Goal: Information Seeking & Learning: Learn about a topic

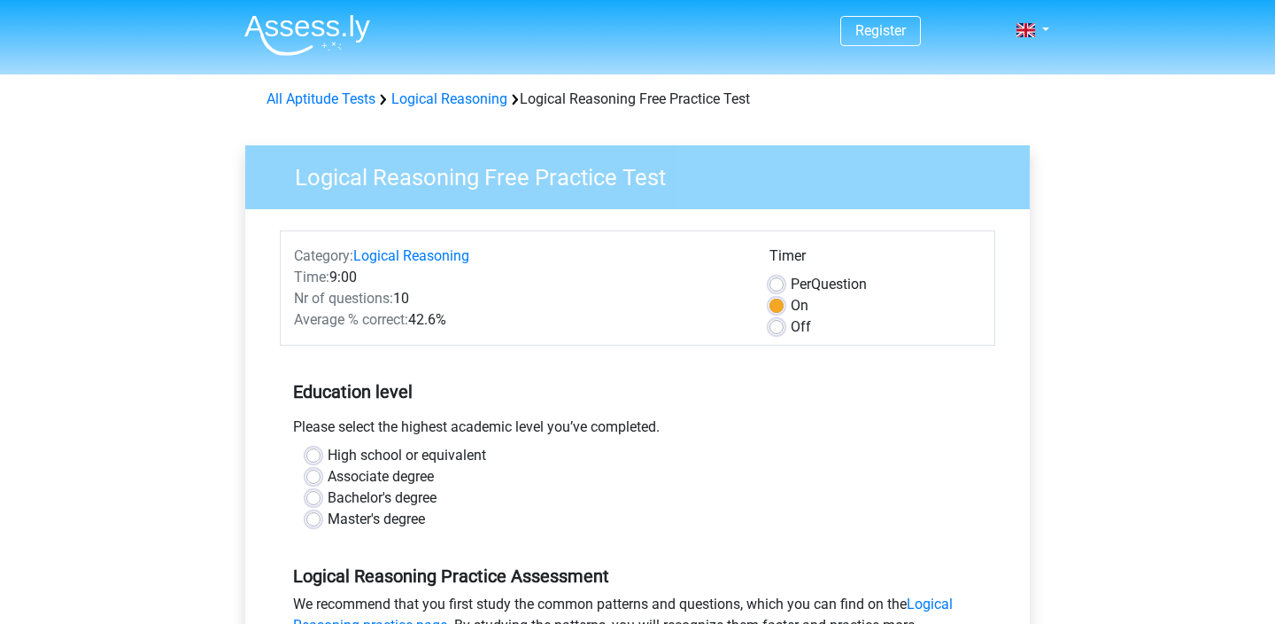
click at [400, 453] on label "High school or equivalent" at bounding box center [407, 455] width 159 height 21
click at [321, 453] on input "High school or equivalent" at bounding box center [313, 454] width 14 height 18
radio input "true"
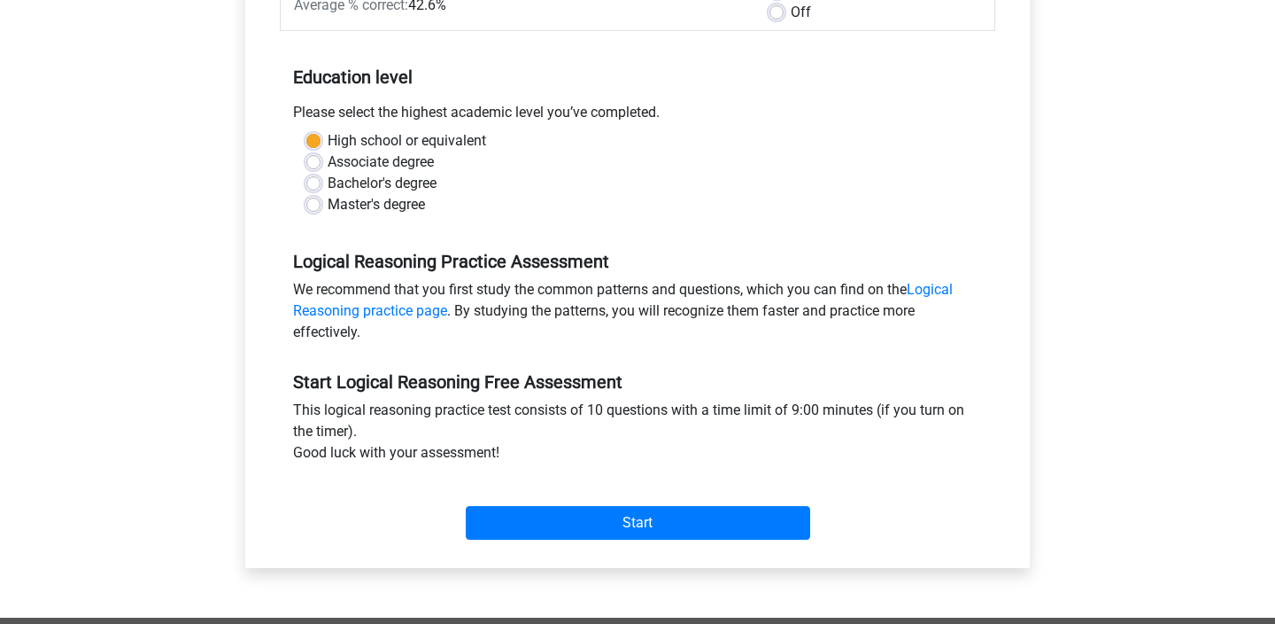
scroll to position [351, 0]
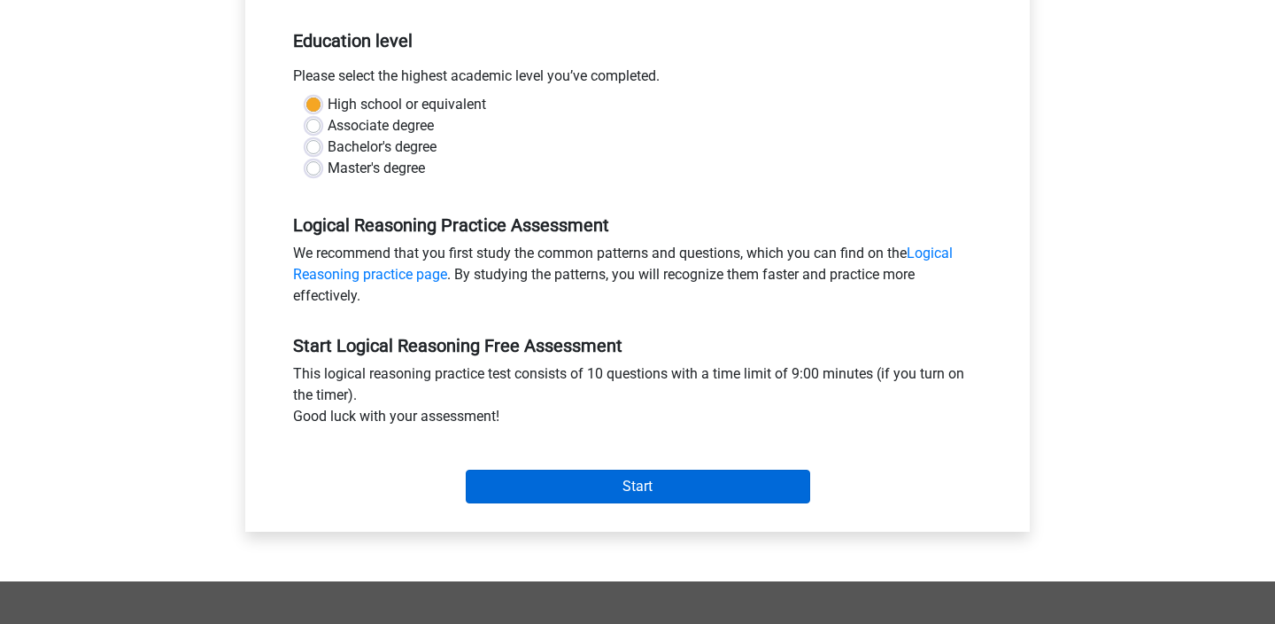
click at [541, 498] on input "Start" at bounding box center [638, 486] width 345 height 34
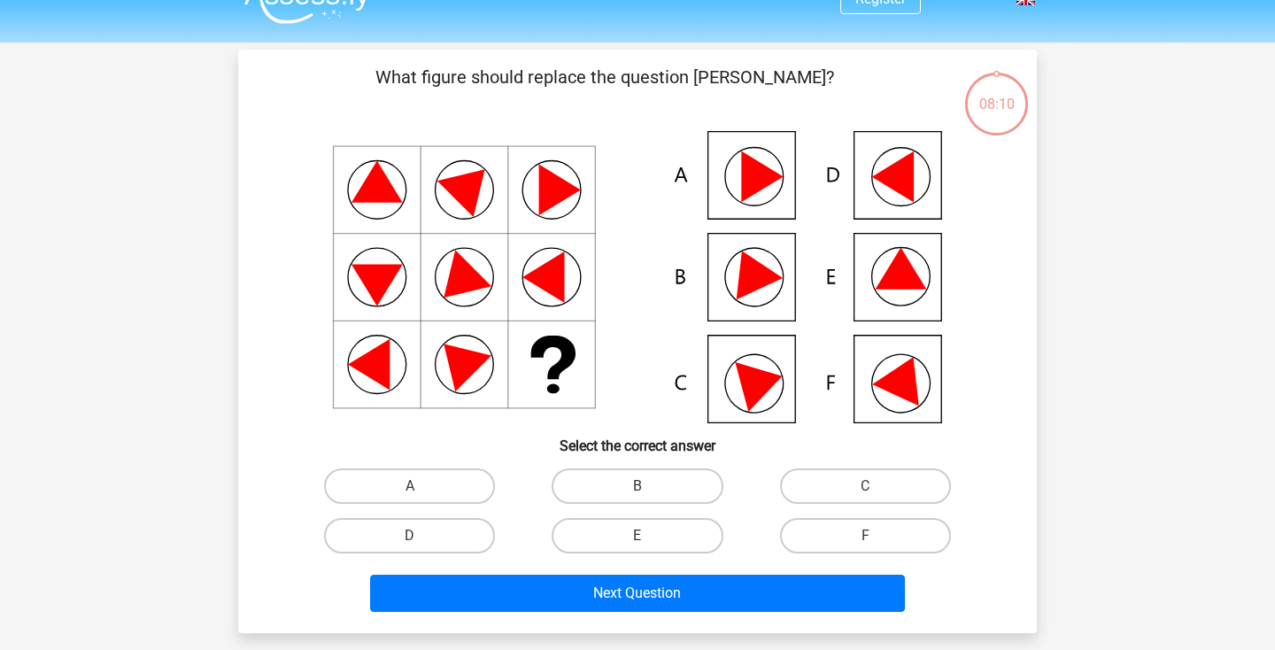
scroll to position [46, 0]
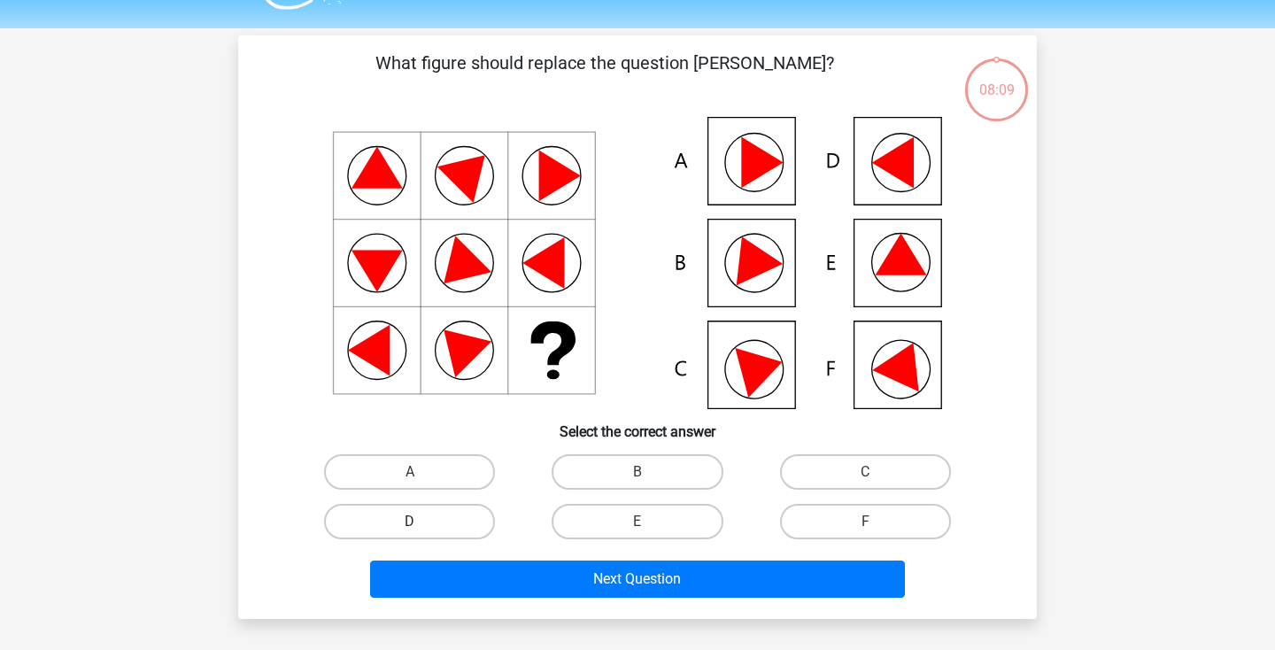
click at [430, 525] on label "D" at bounding box center [409, 521] width 171 height 35
click at [422, 525] on input "D" at bounding box center [416, 528] width 12 height 12
radio input "true"
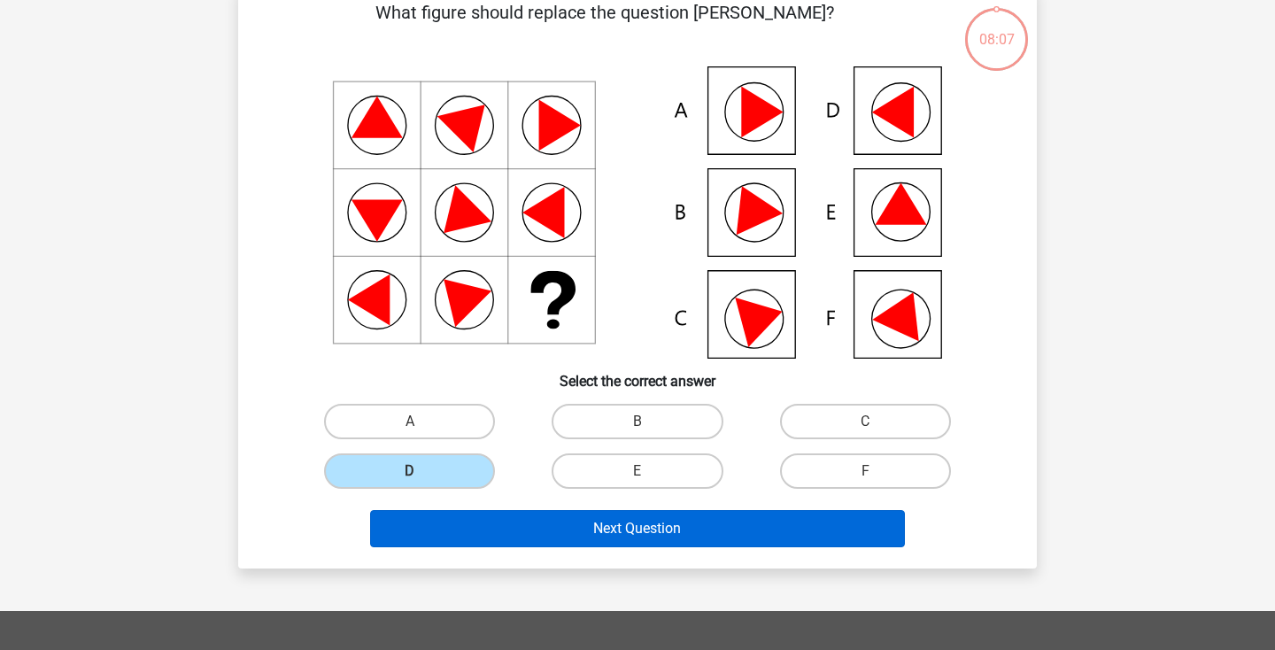
click at [470, 542] on button "Next Question" at bounding box center [638, 528] width 536 height 37
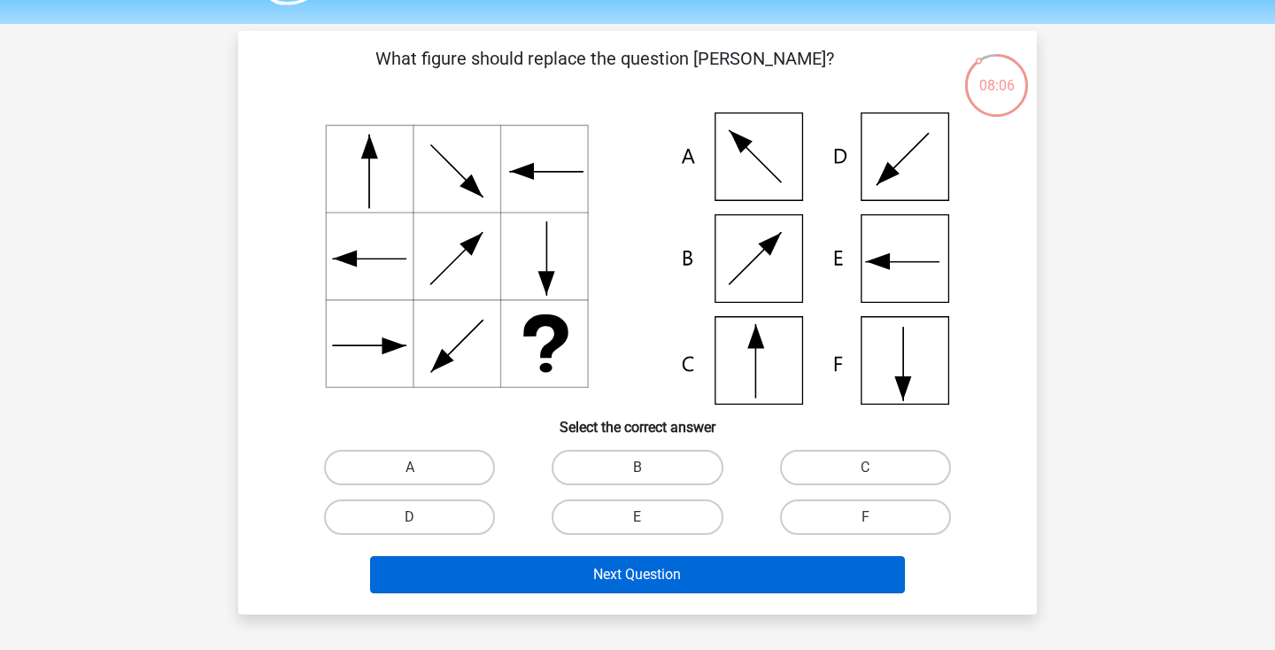
scroll to position [48, 0]
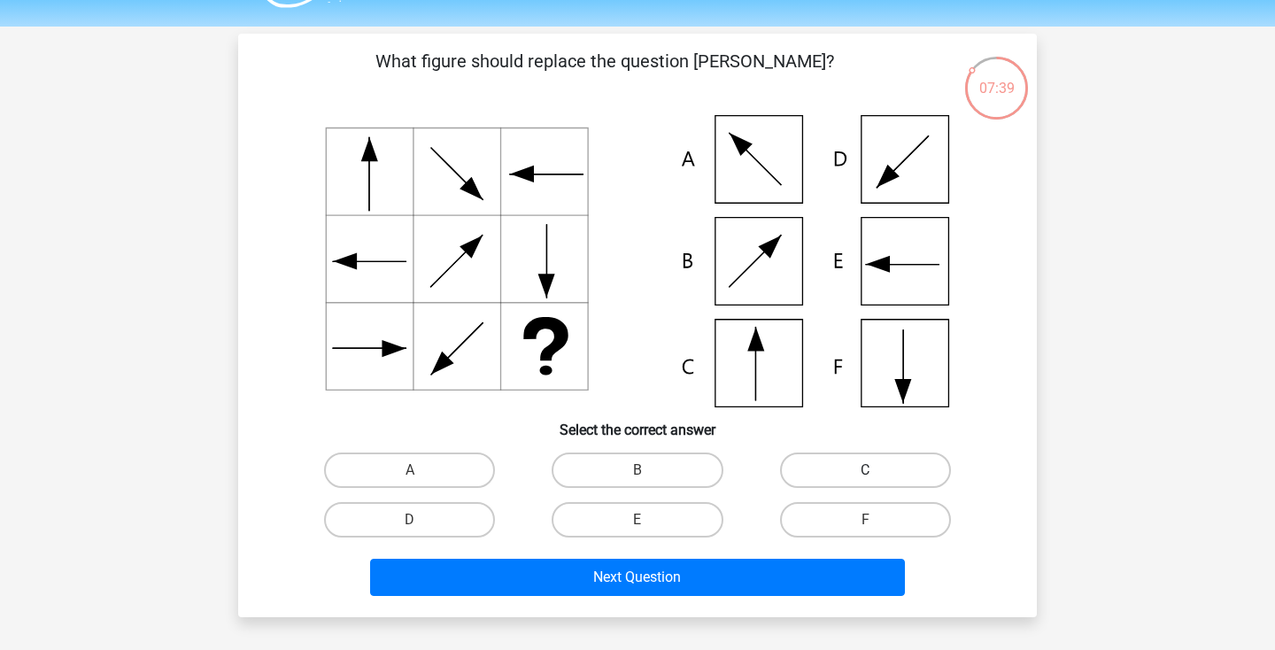
click at [802, 459] on label "C" at bounding box center [865, 470] width 171 height 35
click at [865, 470] on input "C" at bounding box center [871, 476] width 12 height 12
radio input "true"
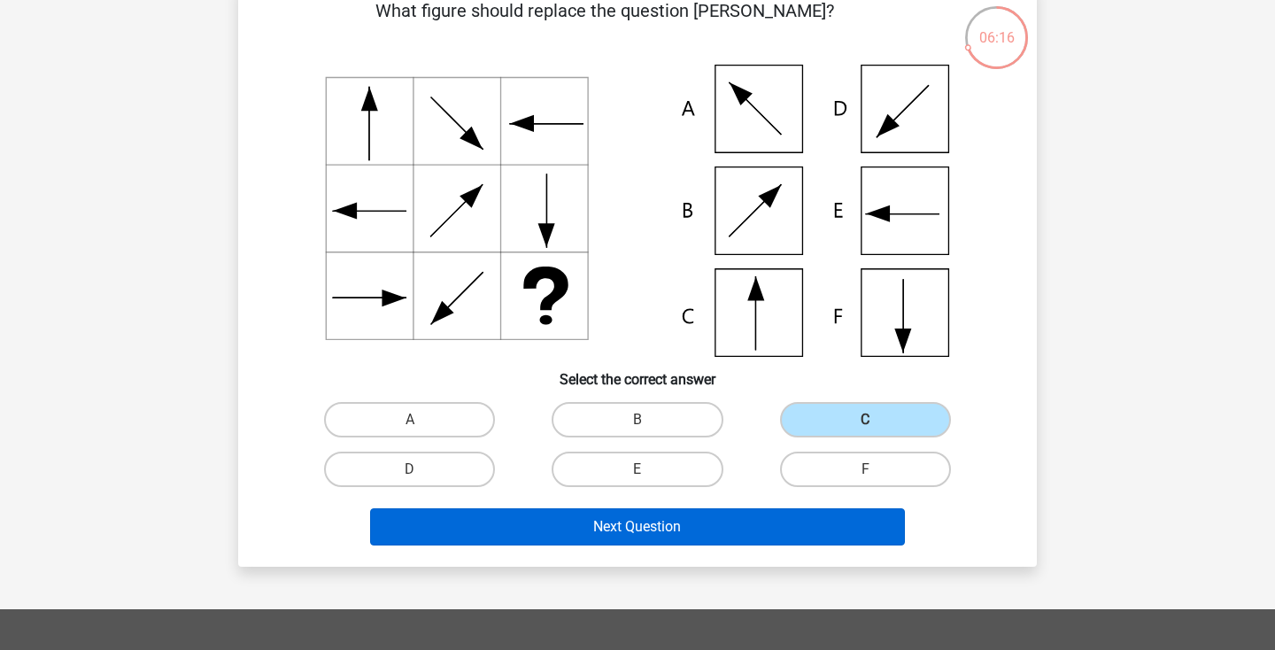
scroll to position [97, 0]
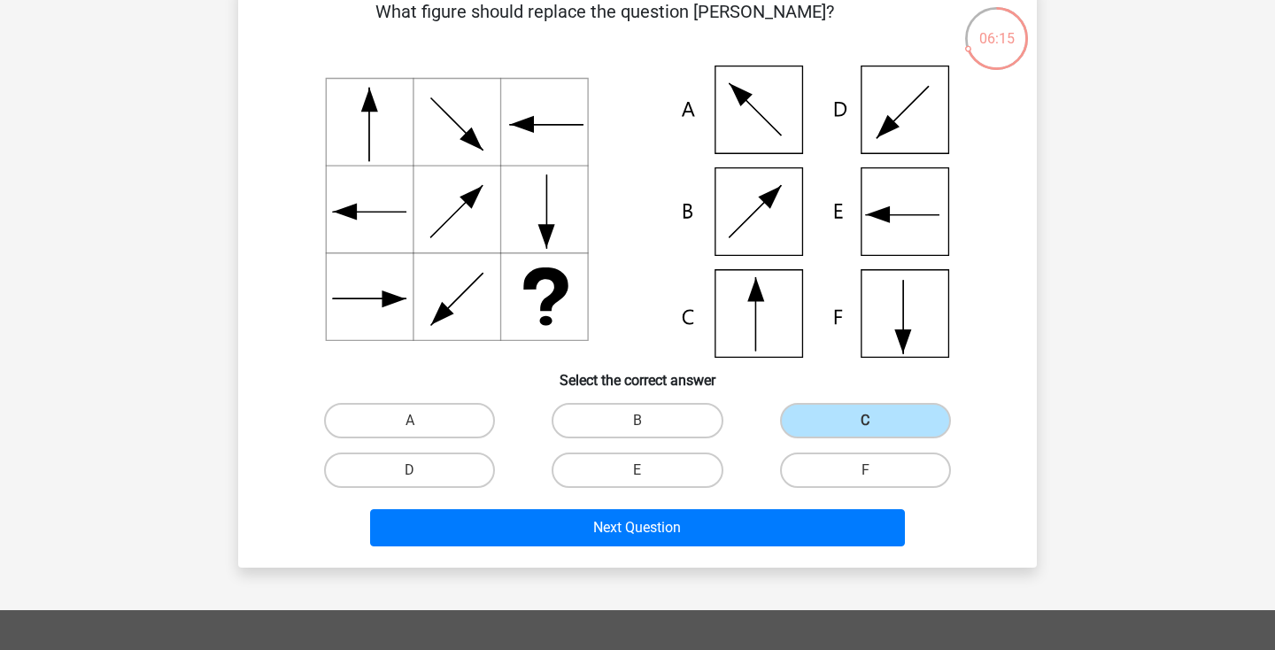
click at [972, 523] on div "Next Question" at bounding box center [638, 531] width 684 height 44
click at [658, 419] on label "B" at bounding box center [637, 420] width 171 height 35
click at [649, 421] on input "B" at bounding box center [644, 427] width 12 height 12
radio input "true"
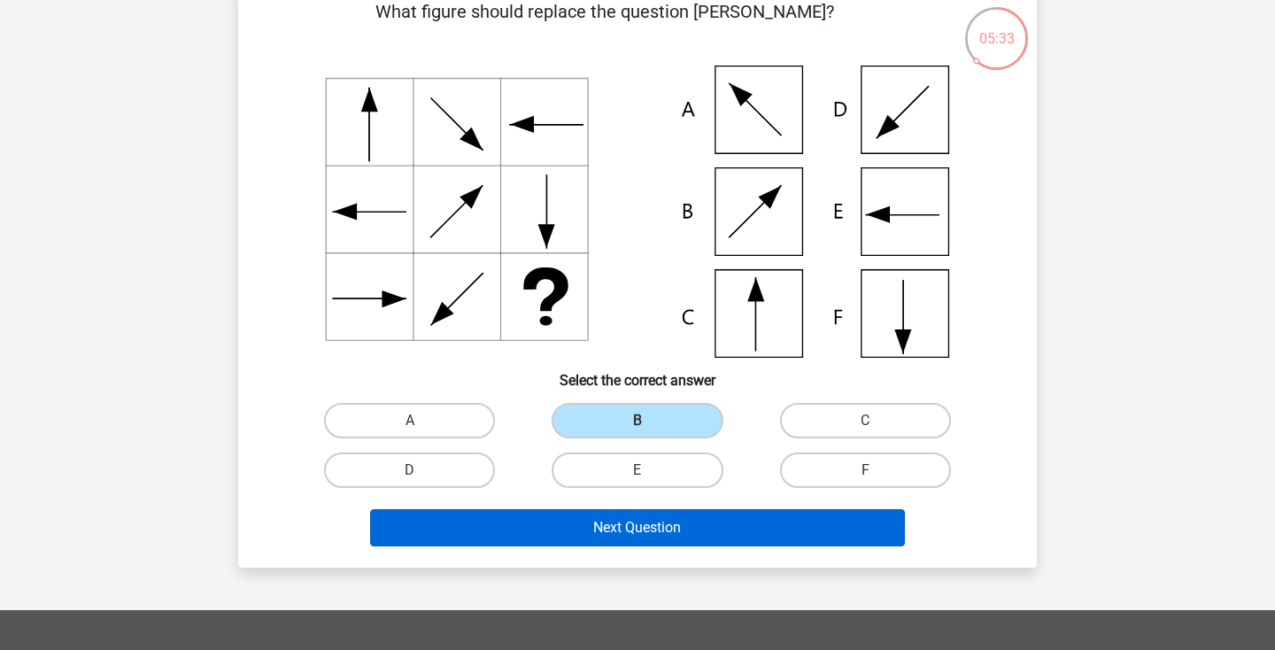
click at [614, 526] on button "Next Question" at bounding box center [638, 527] width 536 height 37
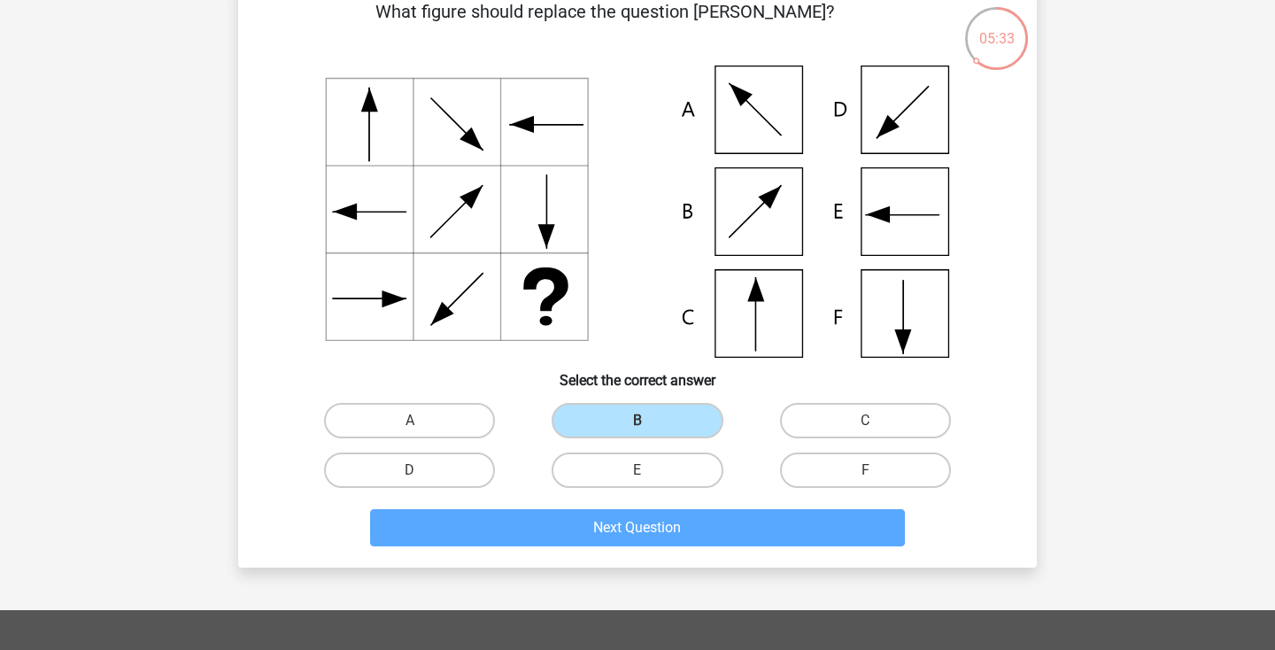
scroll to position [81, 0]
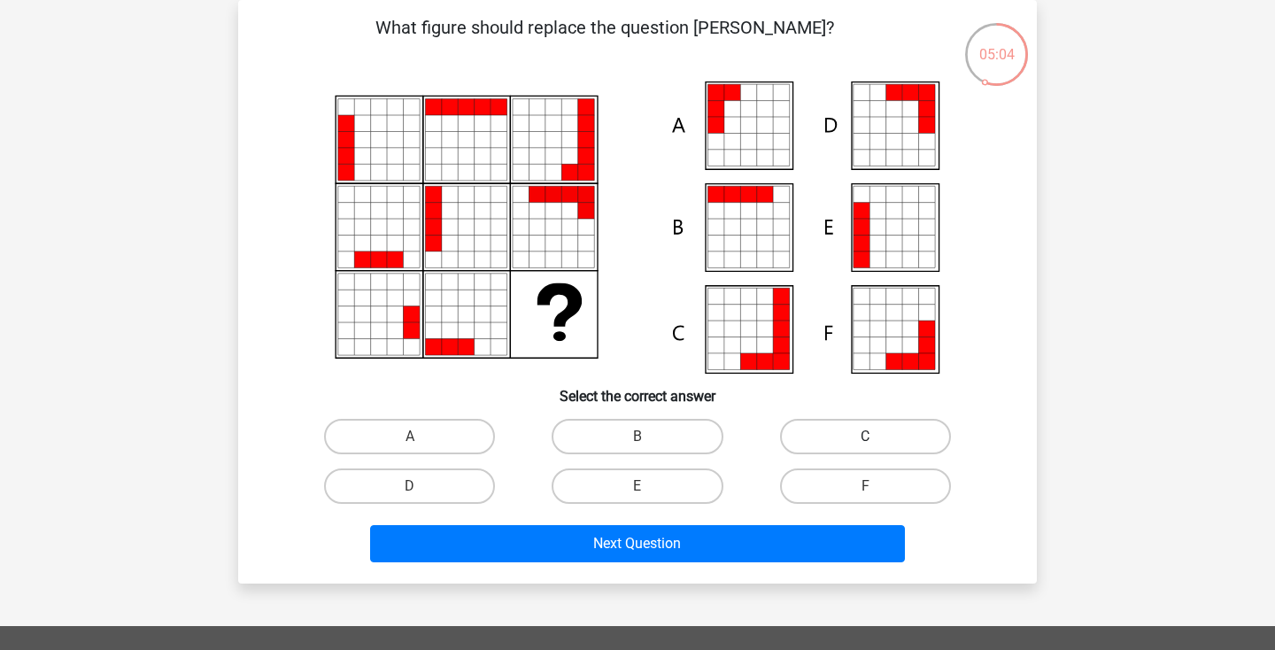
click at [810, 438] on label "C" at bounding box center [865, 436] width 171 height 35
click at [865, 438] on input "C" at bounding box center [871, 443] width 12 height 12
radio input "true"
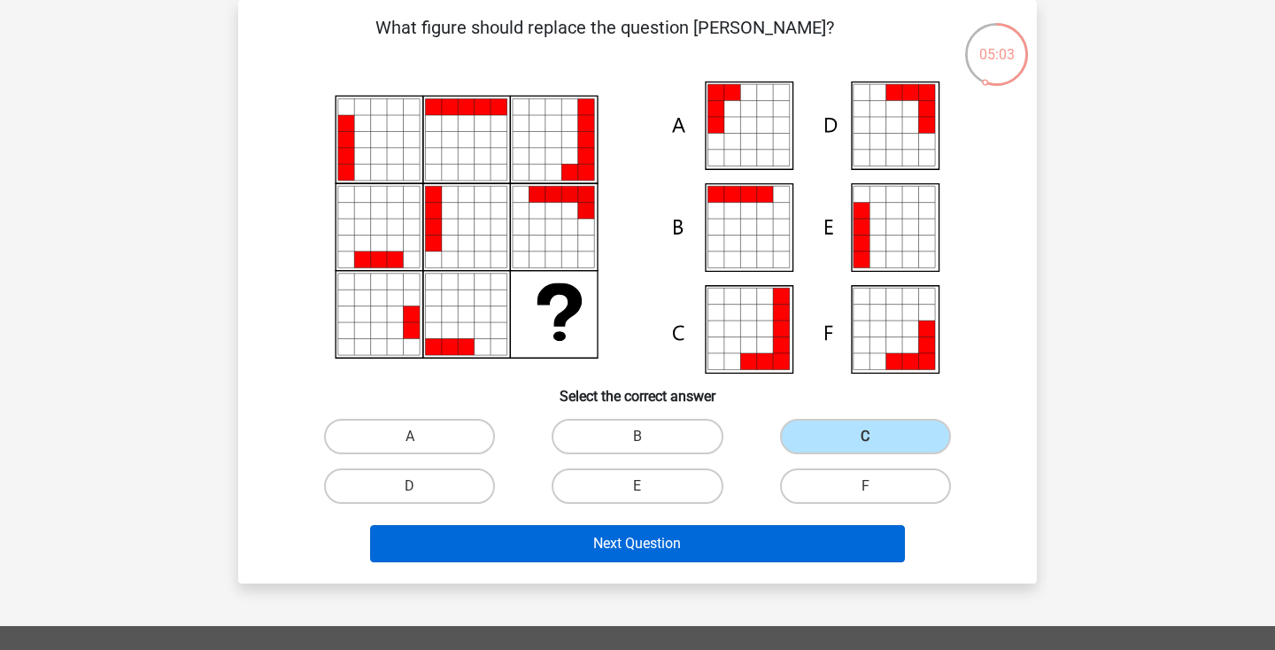
click at [639, 542] on button "Next Question" at bounding box center [638, 543] width 536 height 37
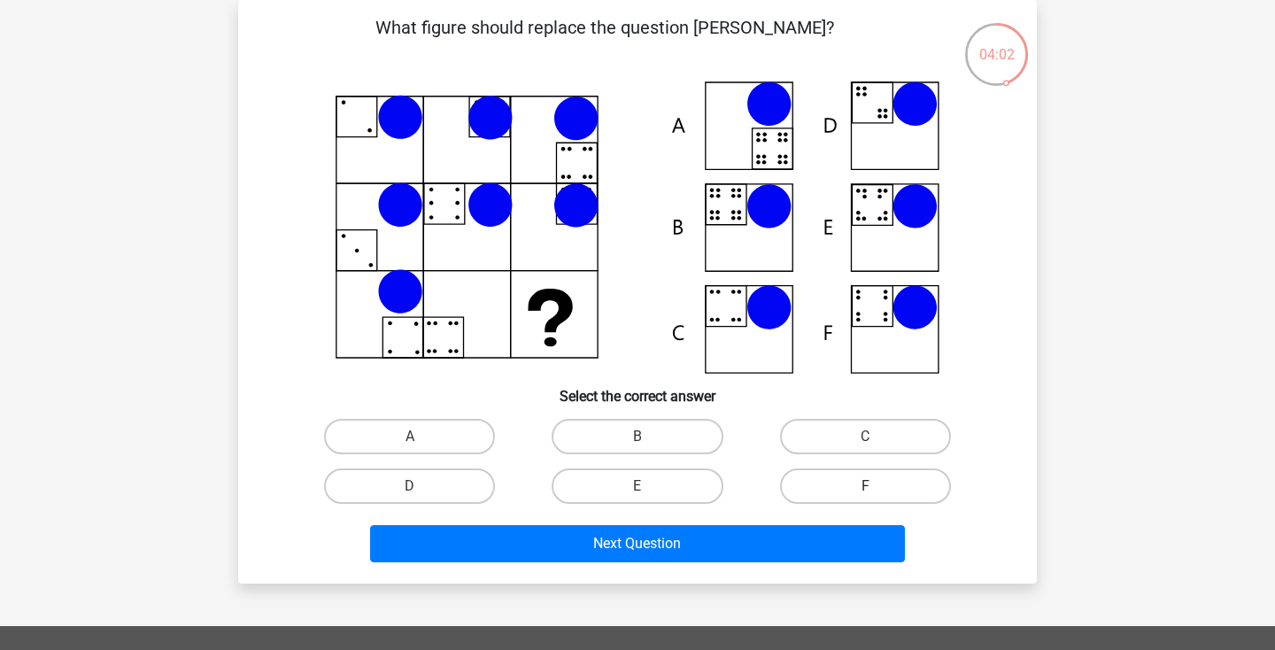
click at [875, 480] on label "F" at bounding box center [865, 486] width 171 height 35
click at [875, 486] on input "F" at bounding box center [871, 492] width 12 height 12
radio input "true"
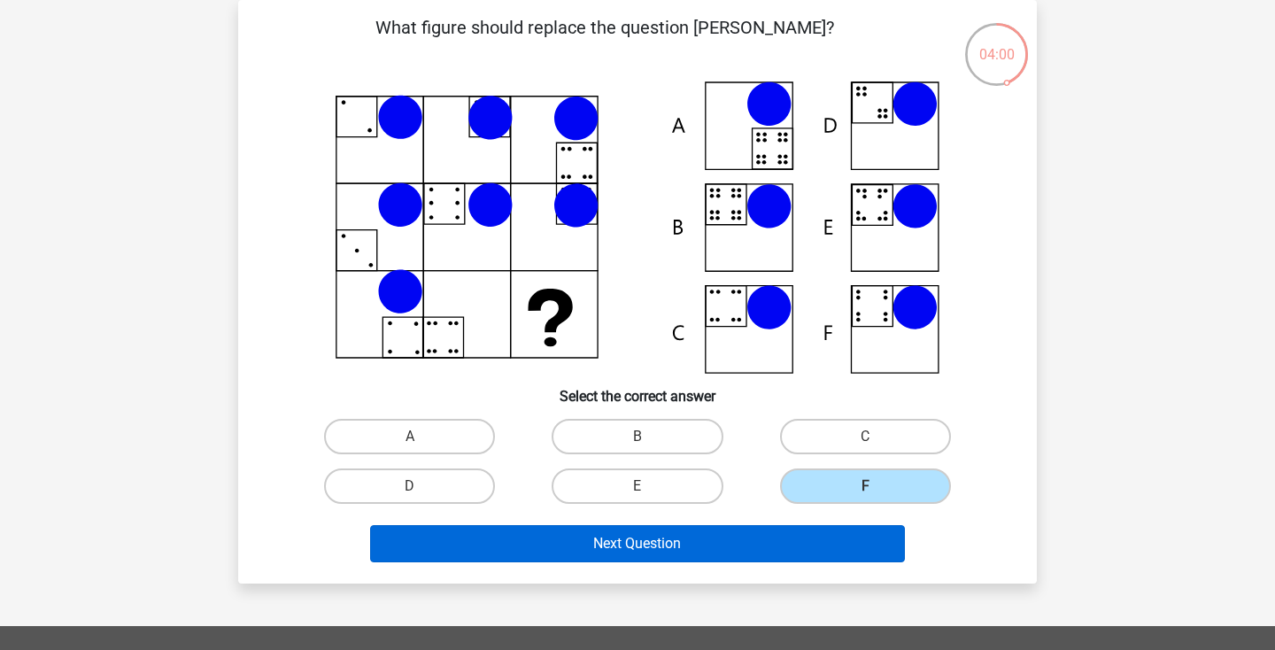
click at [700, 554] on button "Next Question" at bounding box center [638, 543] width 536 height 37
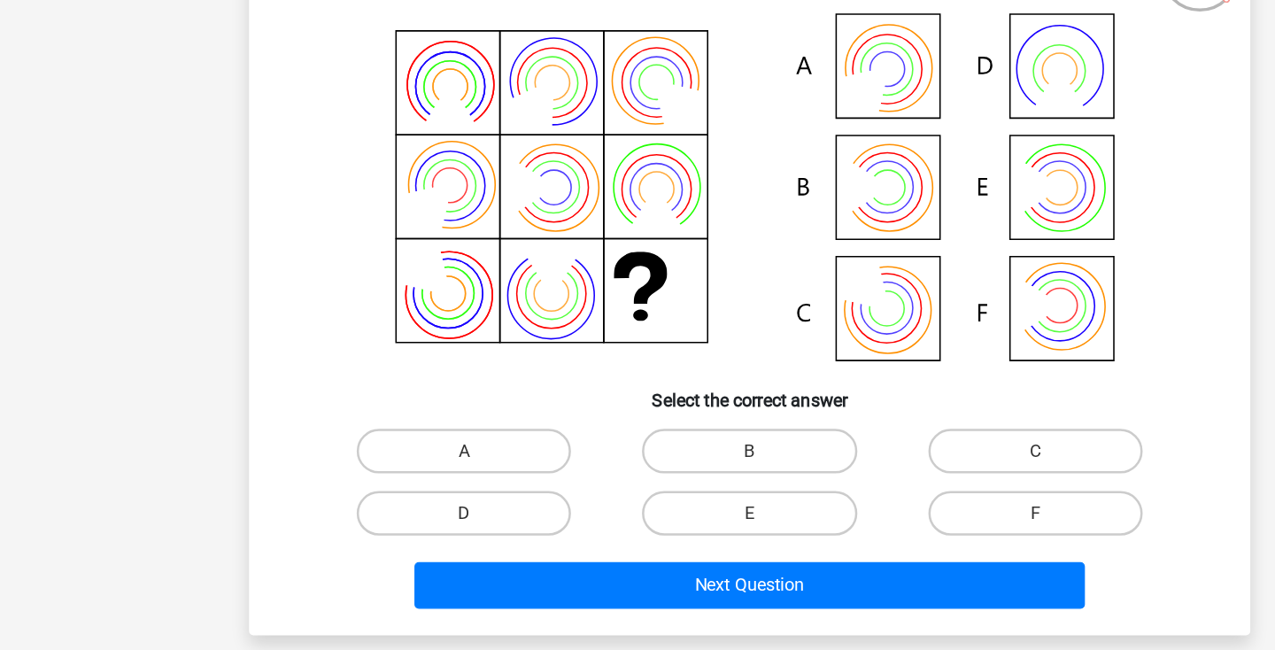
scroll to position [143, 0]
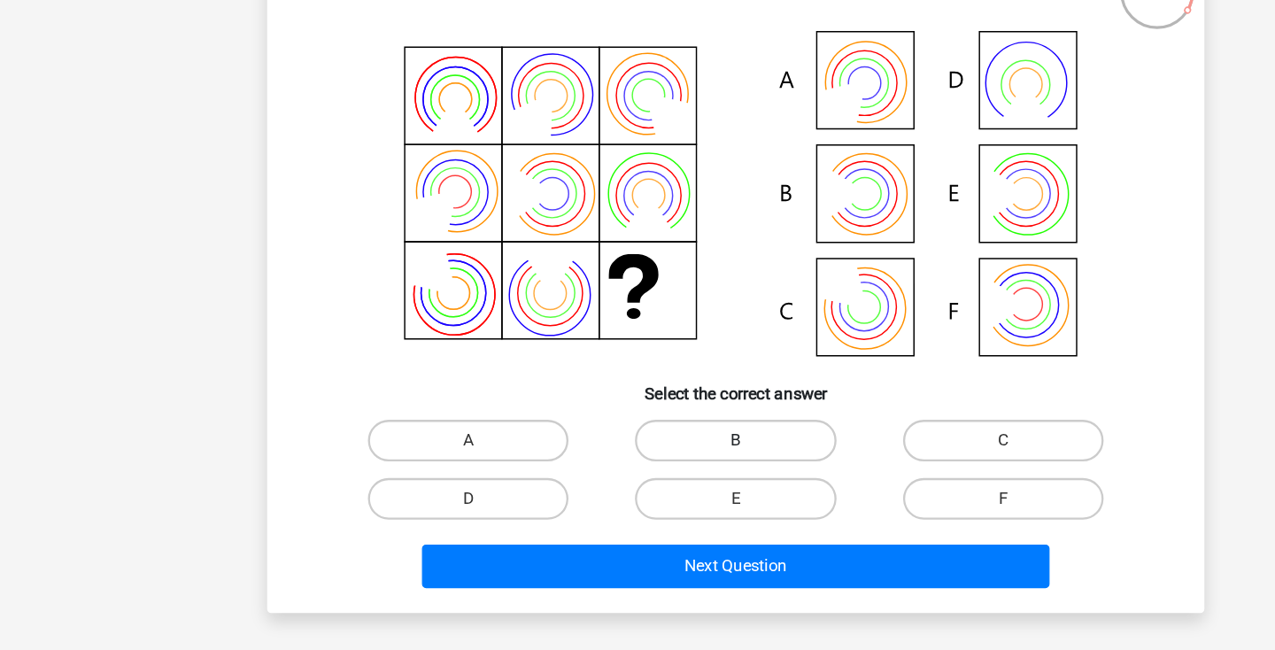
click at [627, 374] on label "B" at bounding box center [637, 375] width 171 height 35
click at [638, 376] on input "B" at bounding box center [644, 382] width 12 height 12
radio input "true"
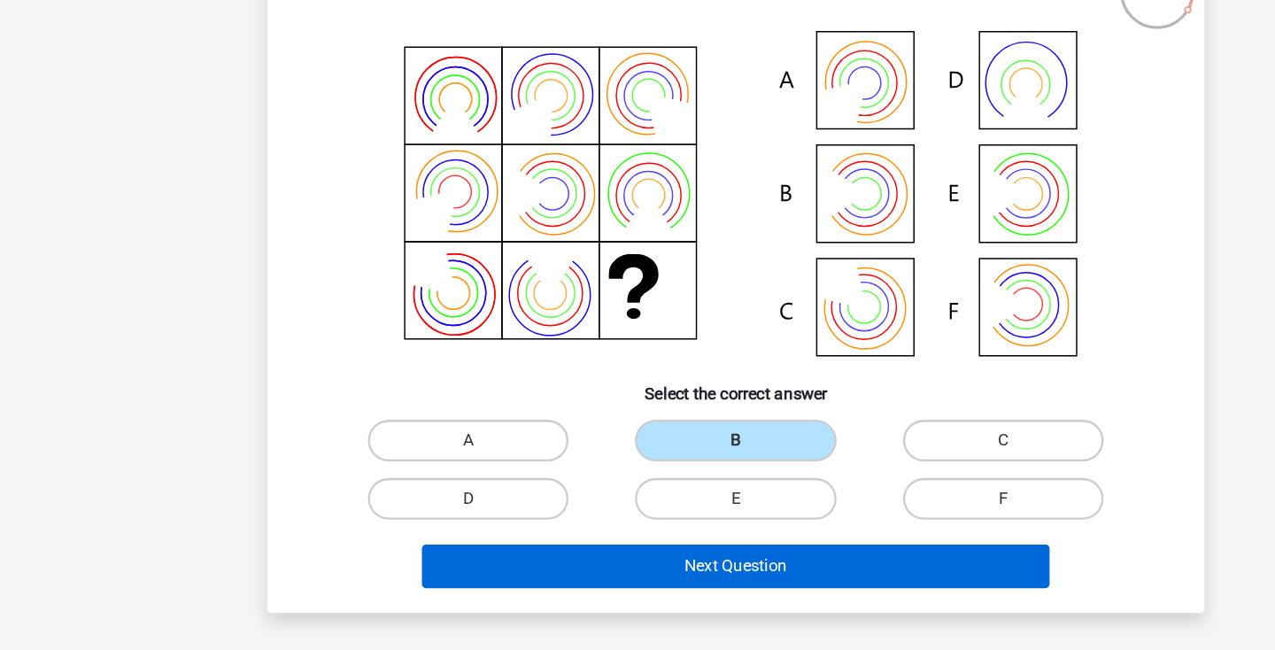
click at [617, 491] on button "Next Question" at bounding box center [638, 482] width 536 height 37
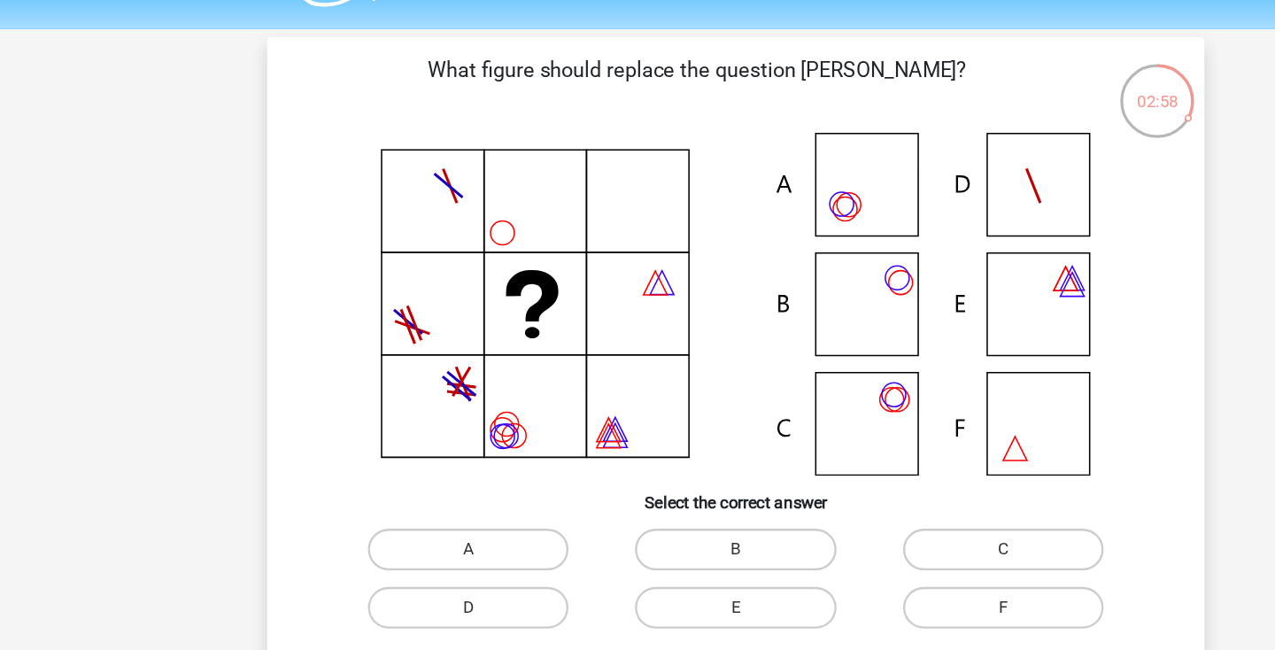
scroll to position [48, 0]
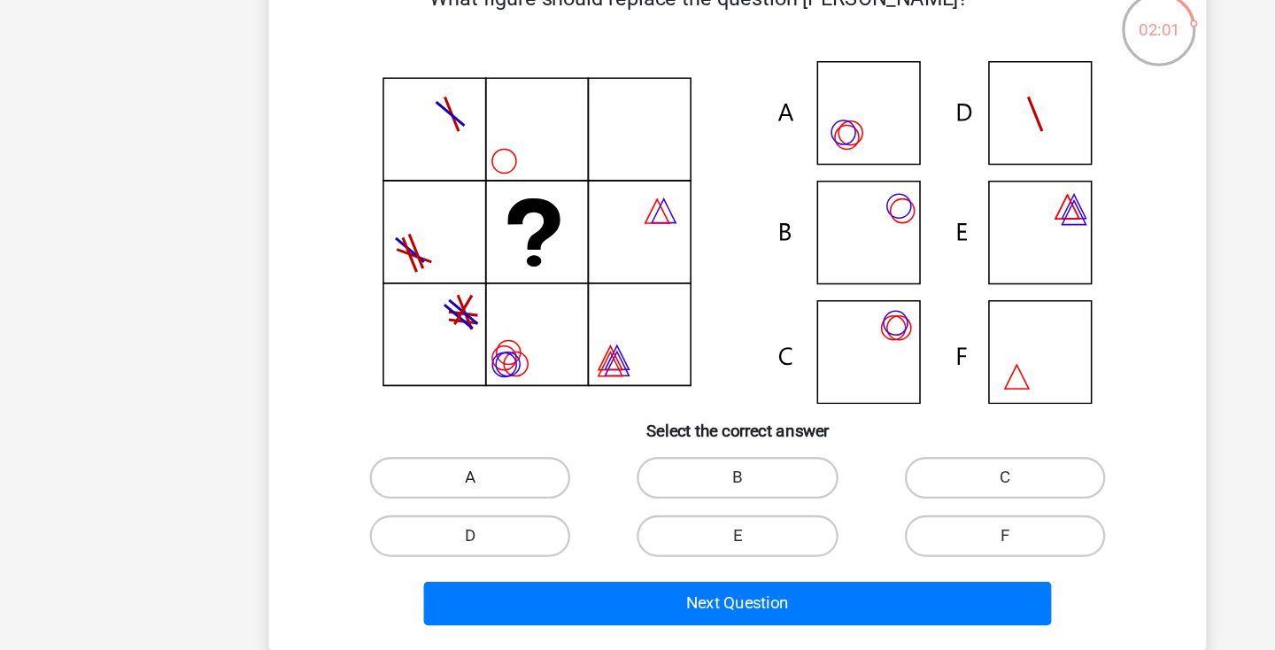
click at [443, 453] on label "A" at bounding box center [409, 470] width 171 height 35
click at [422, 470] on input "A" at bounding box center [416, 476] width 12 height 12
radio input "true"
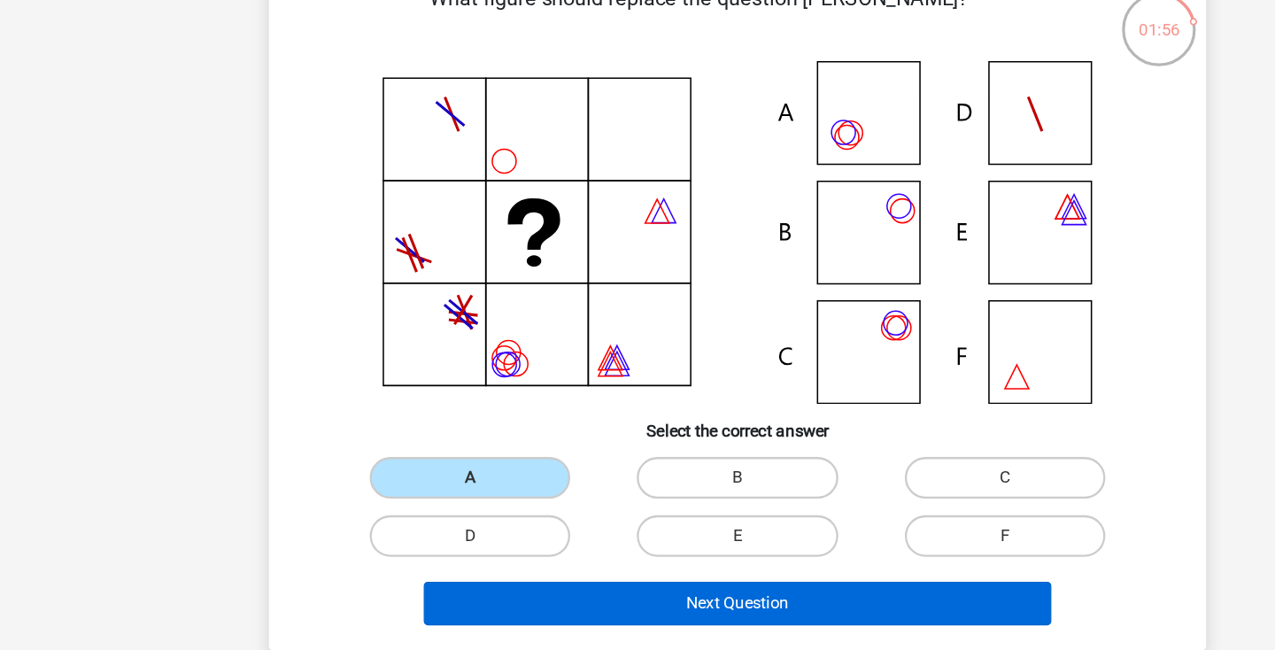
click at [645, 559] on button "Next Question" at bounding box center [638, 577] width 536 height 37
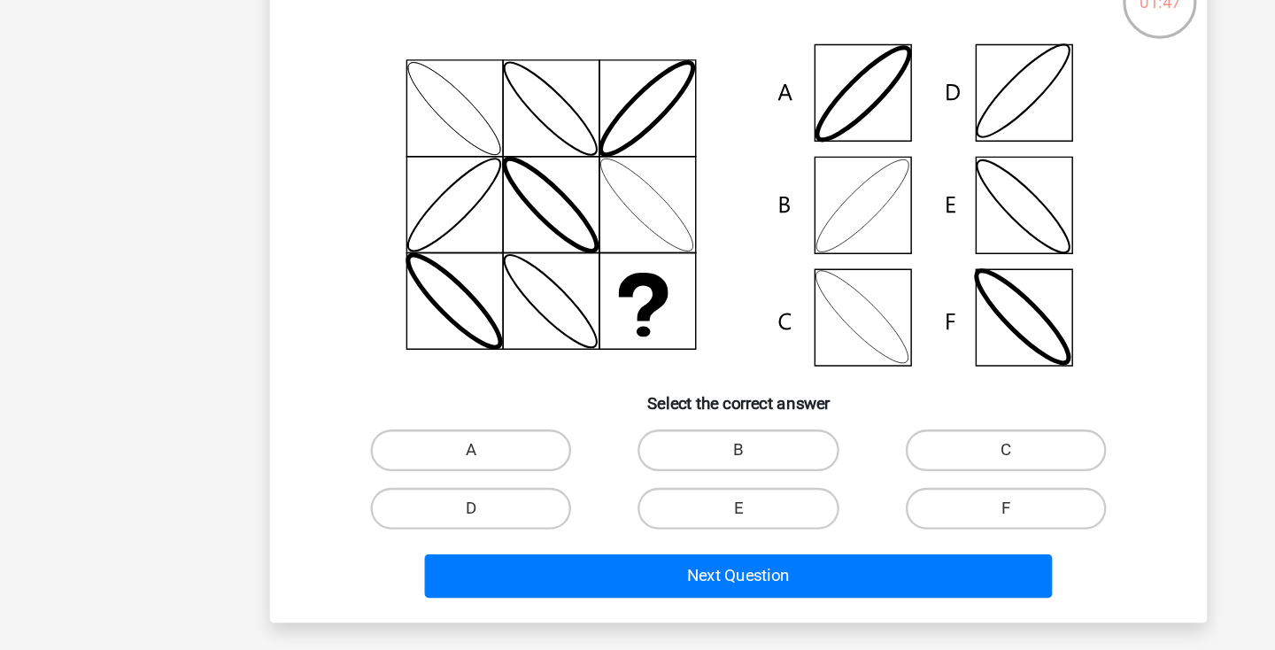
scroll to position [39, 0]
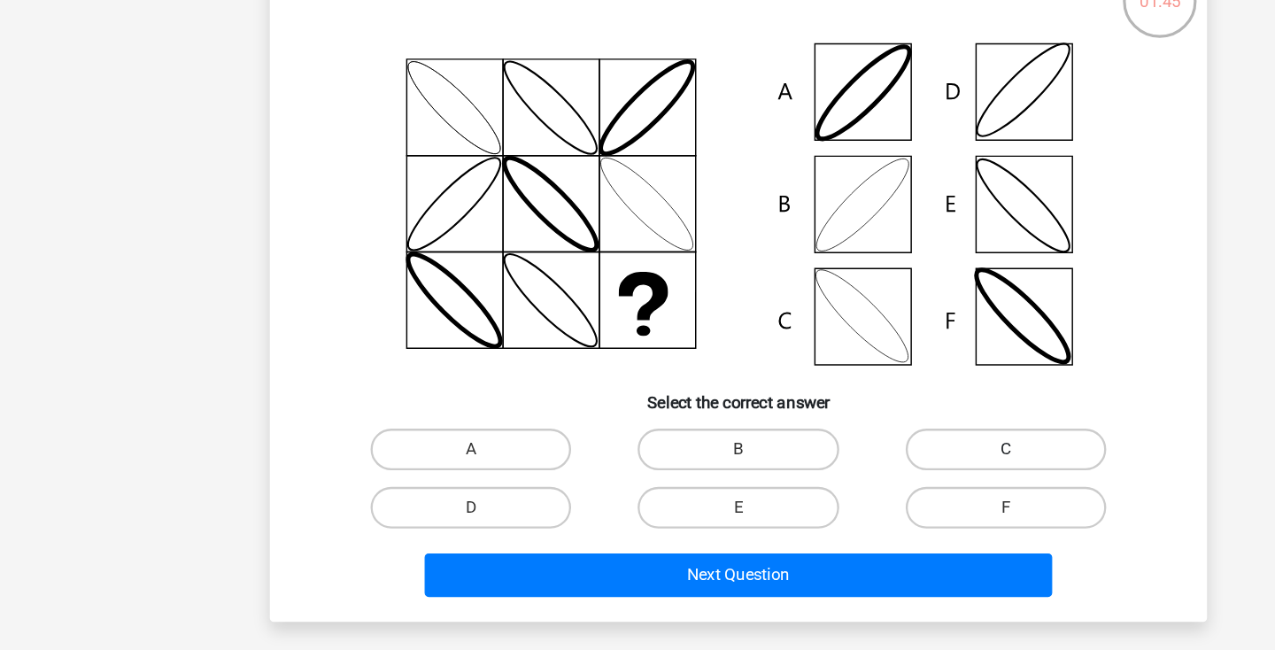
click at [795, 461] on label "C" at bounding box center [865, 478] width 171 height 35
click at [865, 479] on input "C" at bounding box center [871, 485] width 12 height 12
radio input "true"
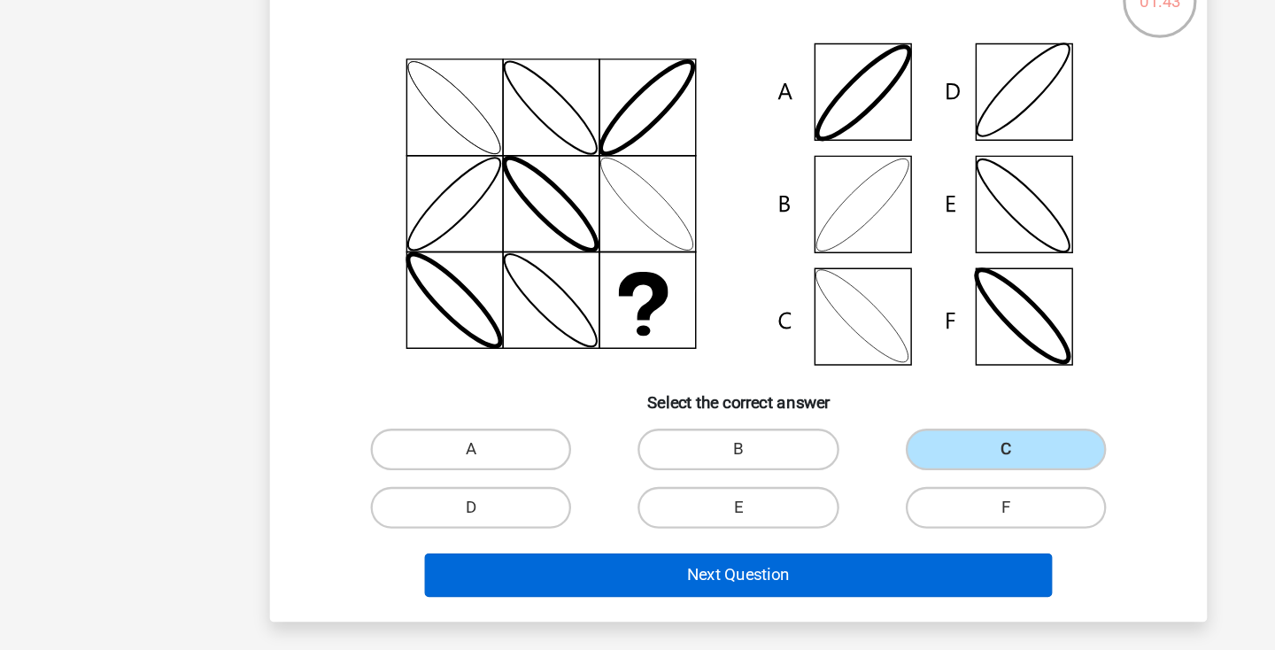
click at [628, 568] on button "Next Question" at bounding box center [638, 586] width 536 height 37
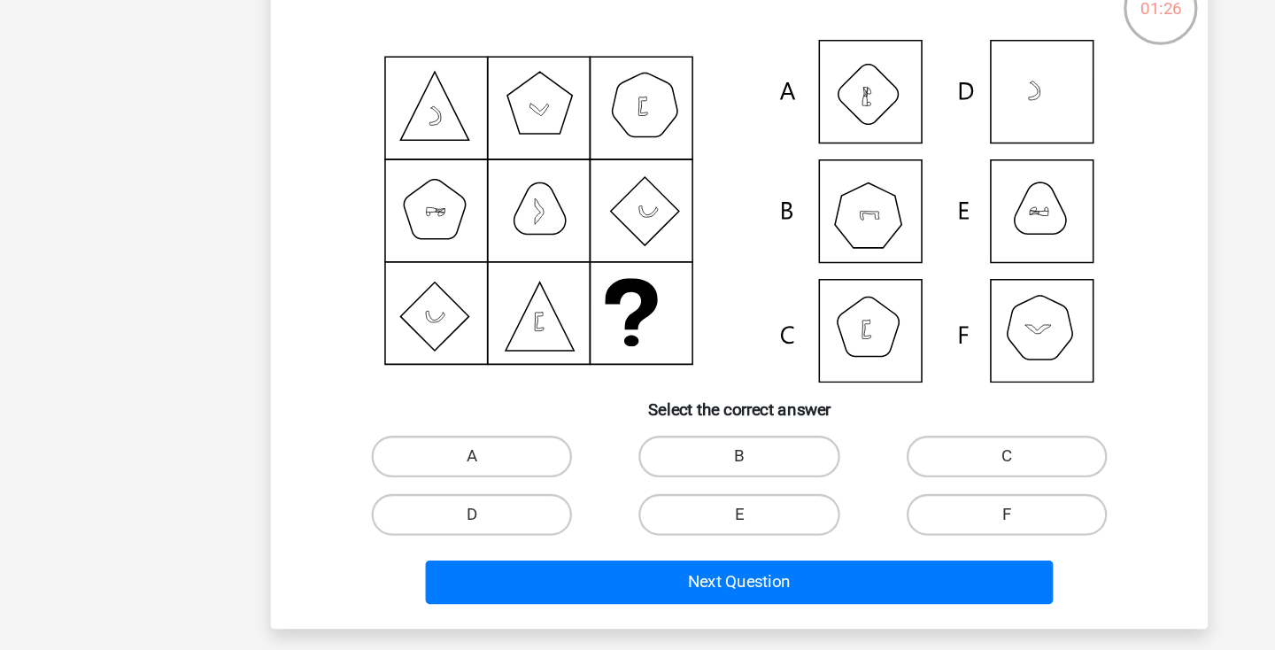
scroll to position [43, 0]
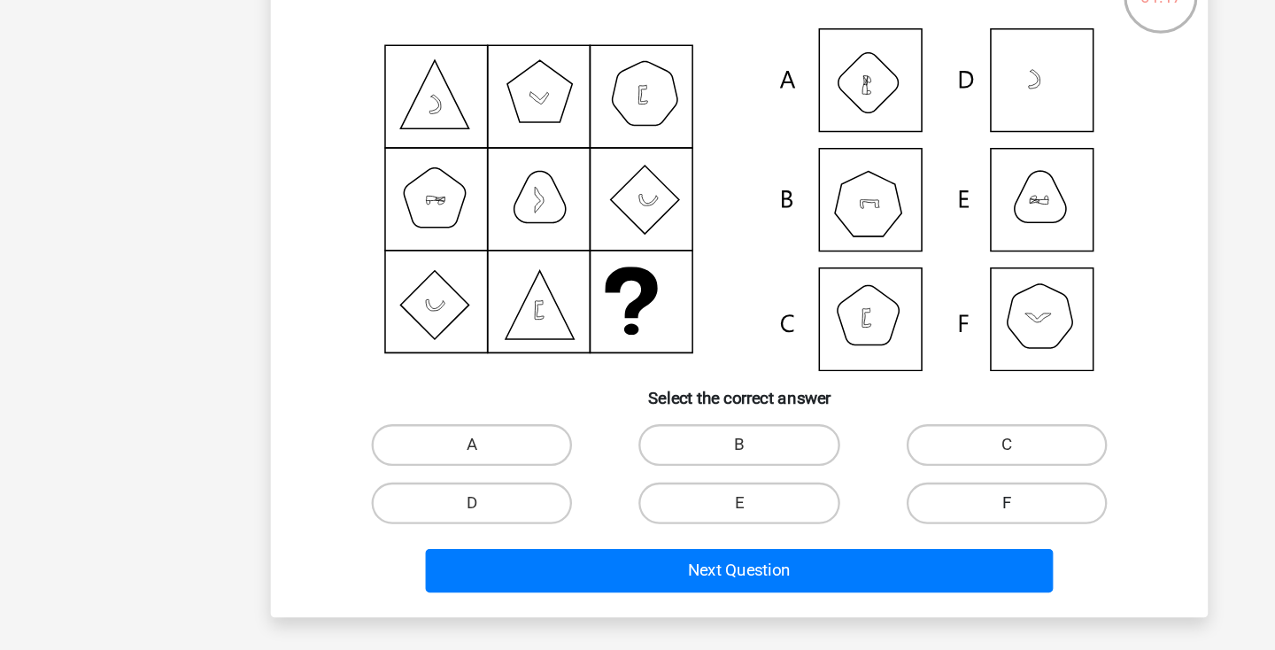
click at [810, 508] on label "F" at bounding box center [865, 525] width 171 height 35
click at [865, 525] on input "F" at bounding box center [871, 531] width 12 height 12
radio input "true"
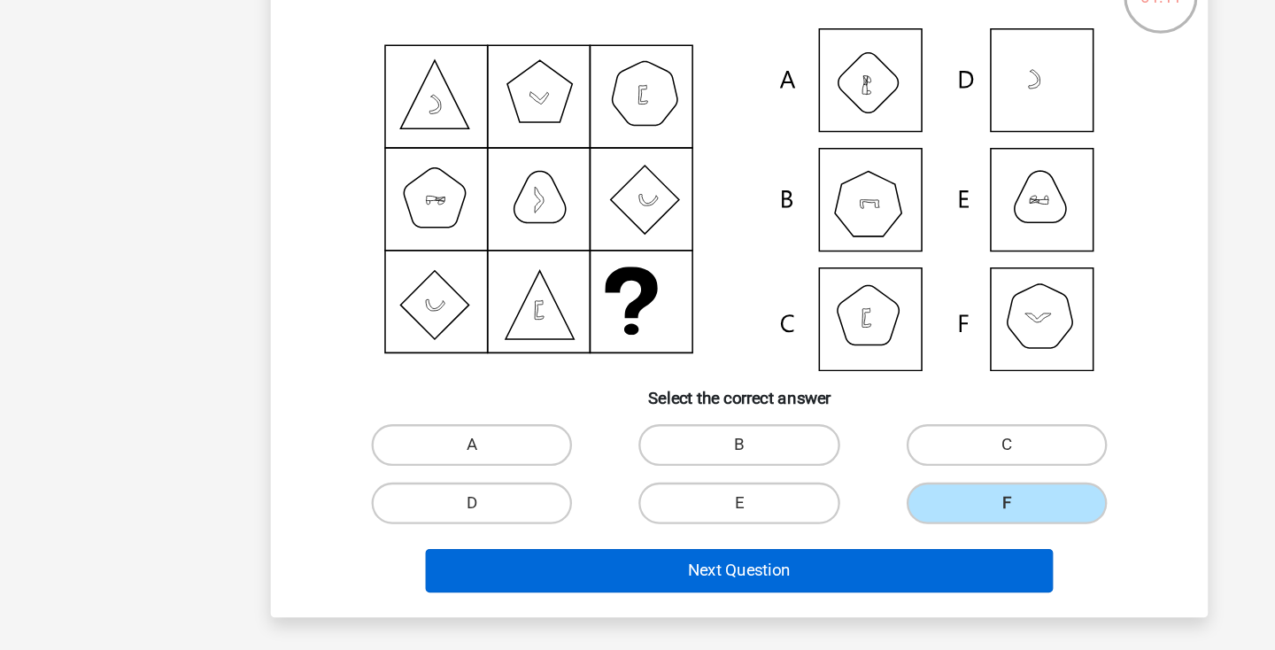
click at [691, 564] on button "Next Question" at bounding box center [638, 582] width 536 height 37
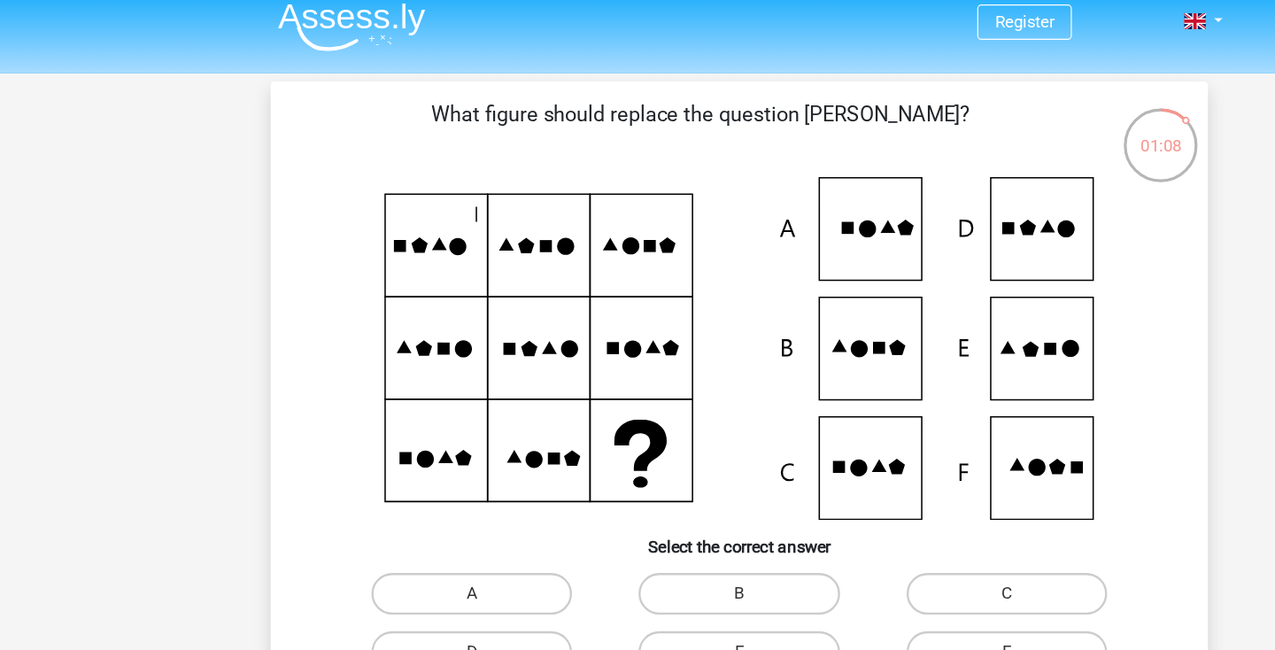
scroll to position [5, 0]
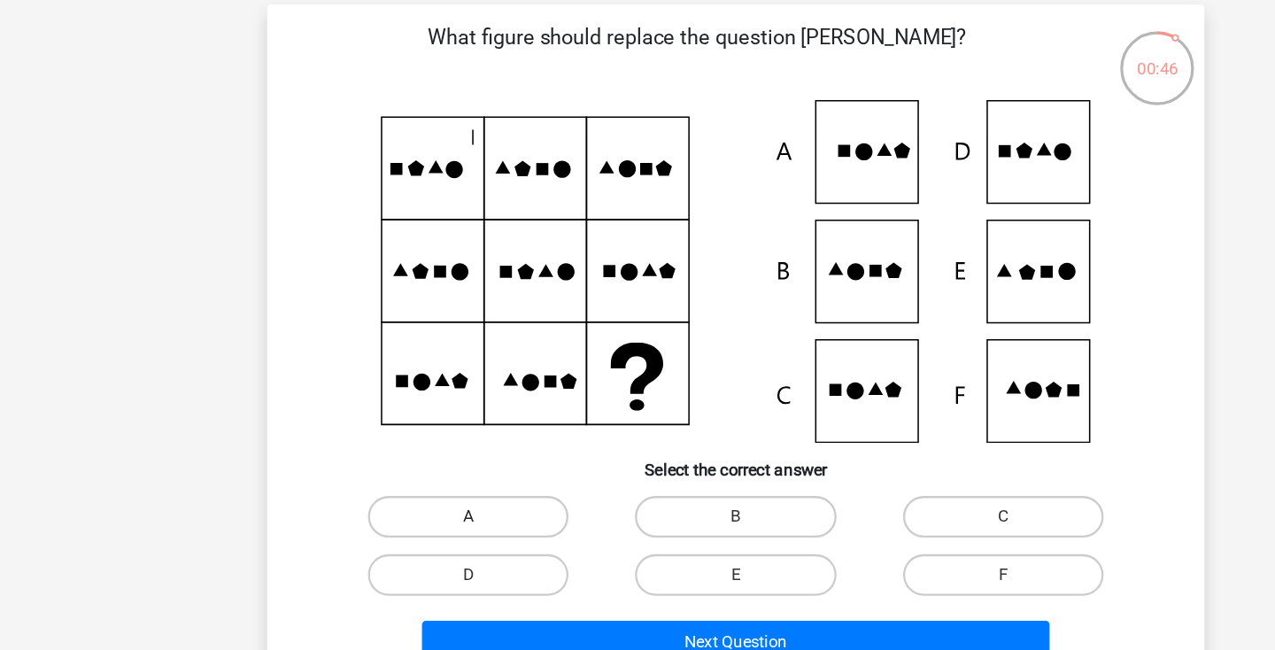
click at [456, 495] on label "A" at bounding box center [409, 512] width 171 height 35
click at [422, 513] on input "A" at bounding box center [416, 519] width 12 height 12
radio input "true"
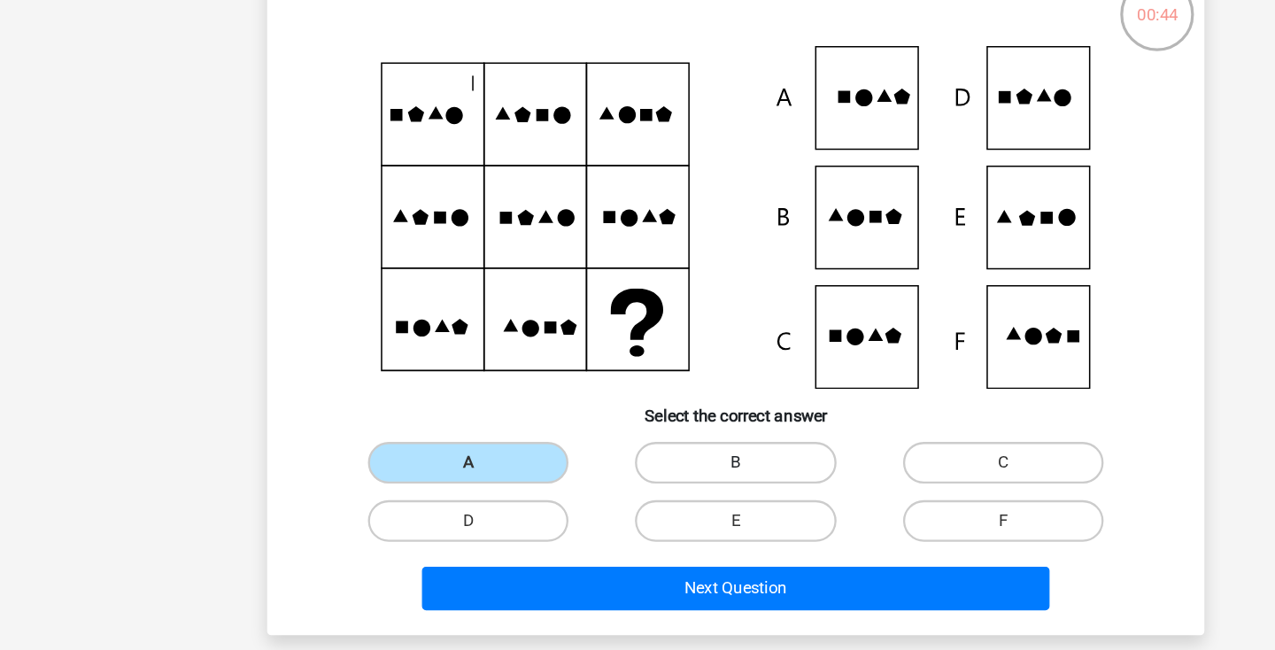
scroll to position [31, 0]
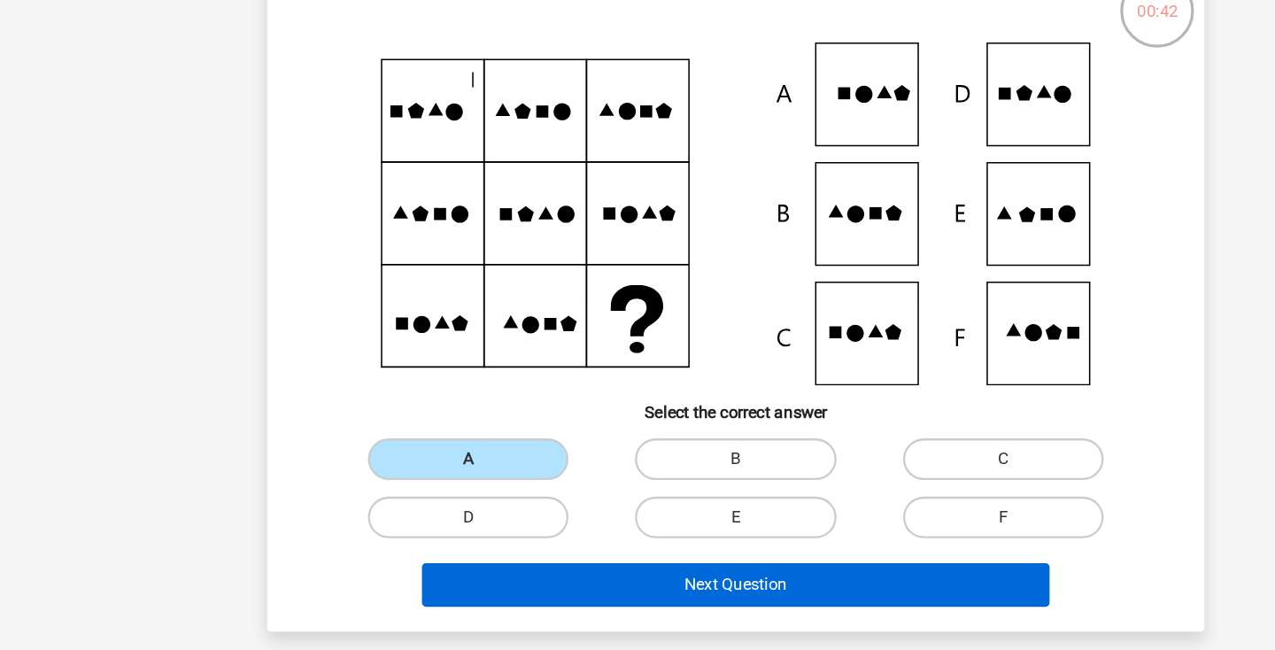
click at [589, 576] on button "Next Question" at bounding box center [638, 594] width 536 height 37
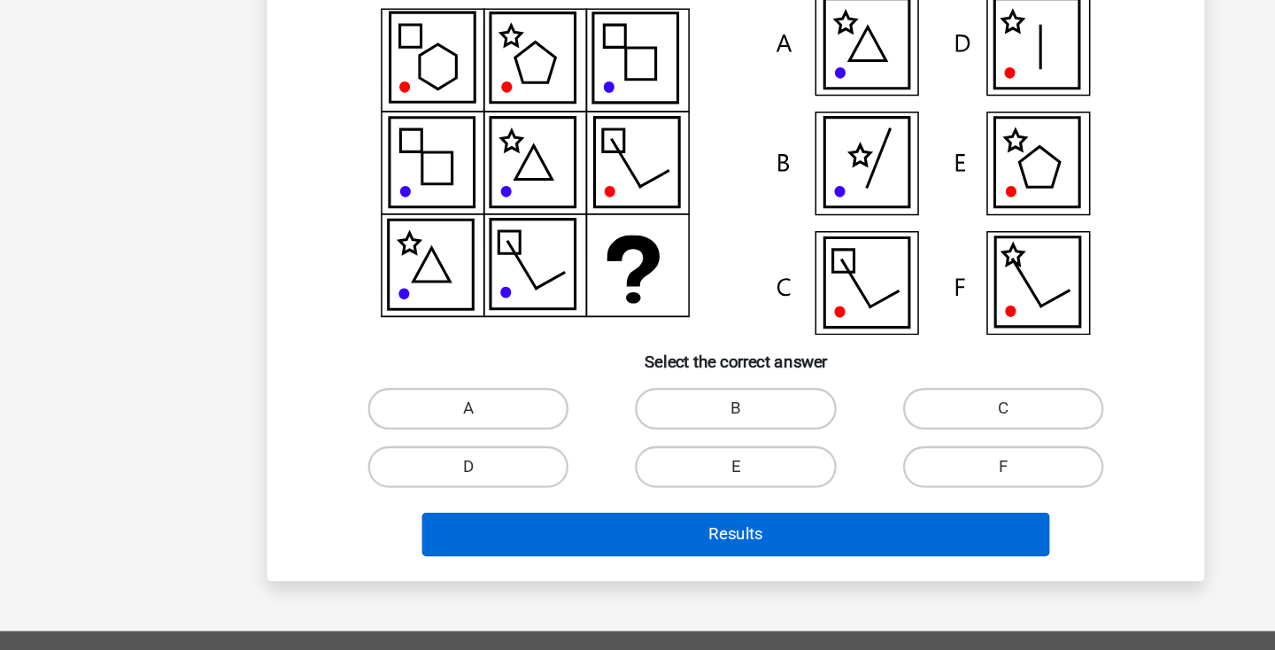
scroll to position [74, 0]
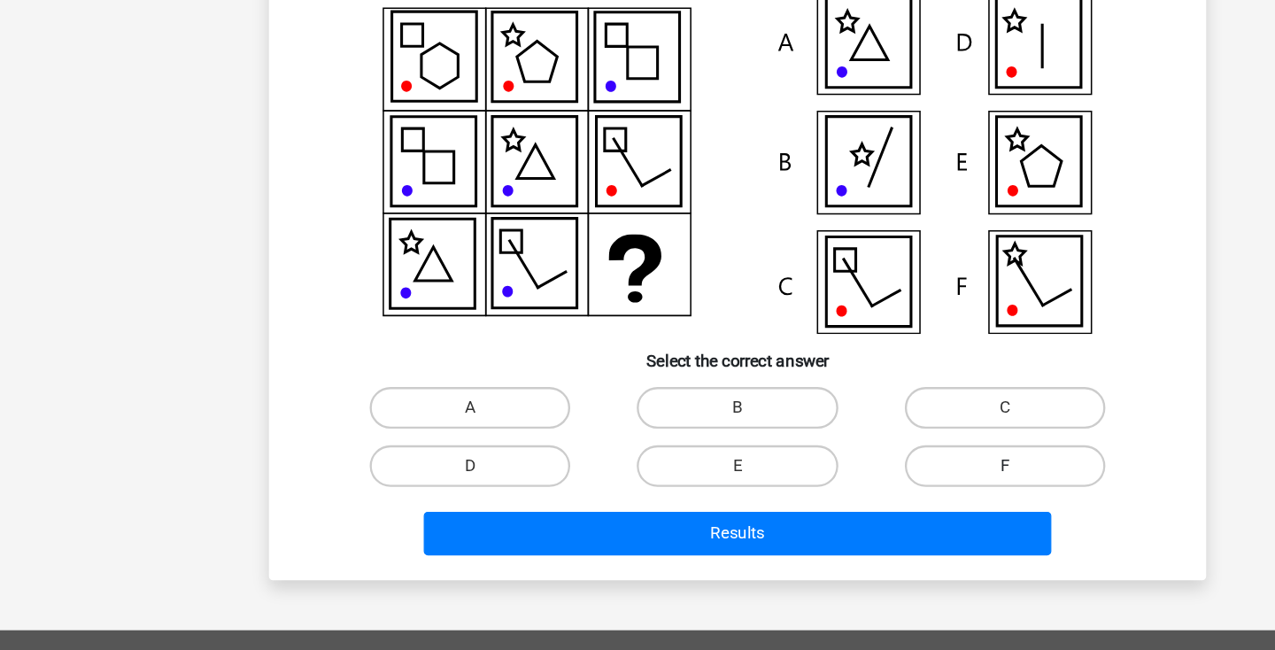
click at [827, 476] on label "F" at bounding box center [865, 493] width 171 height 35
click at [865, 493] on input "F" at bounding box center [871, 499] width 12 height 12
radio input "true"
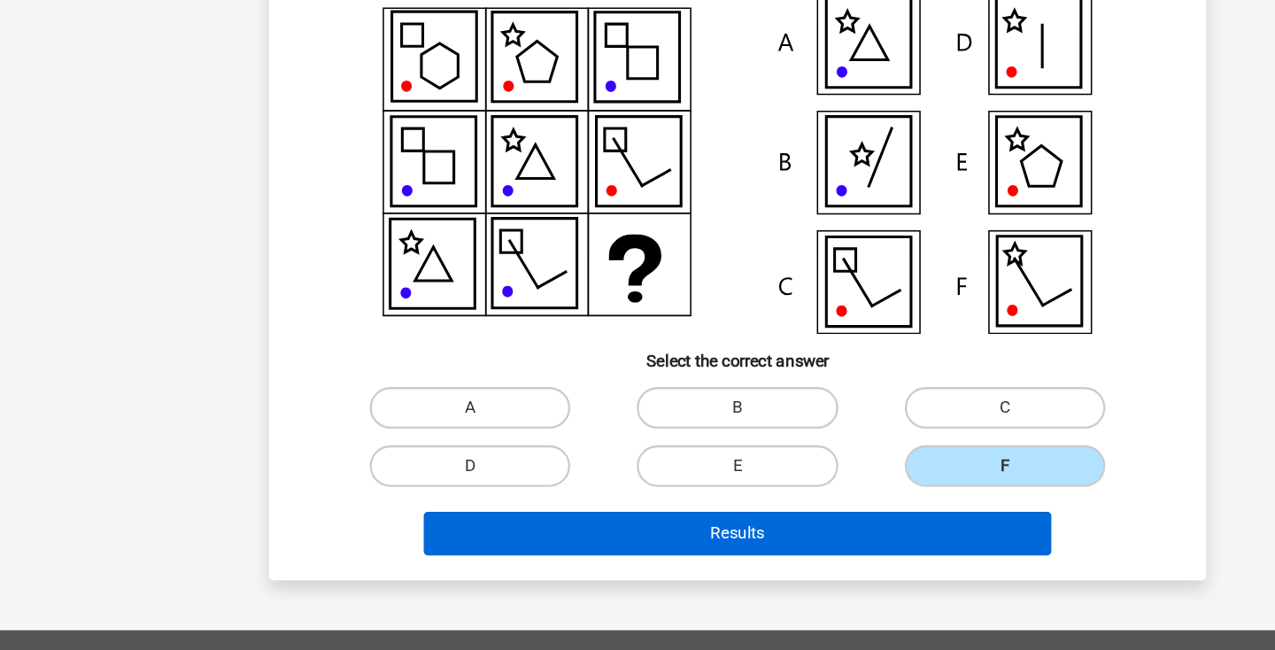
click at [813, 532] on button "Results" at bounding box center [638, 550] width 536 height 37
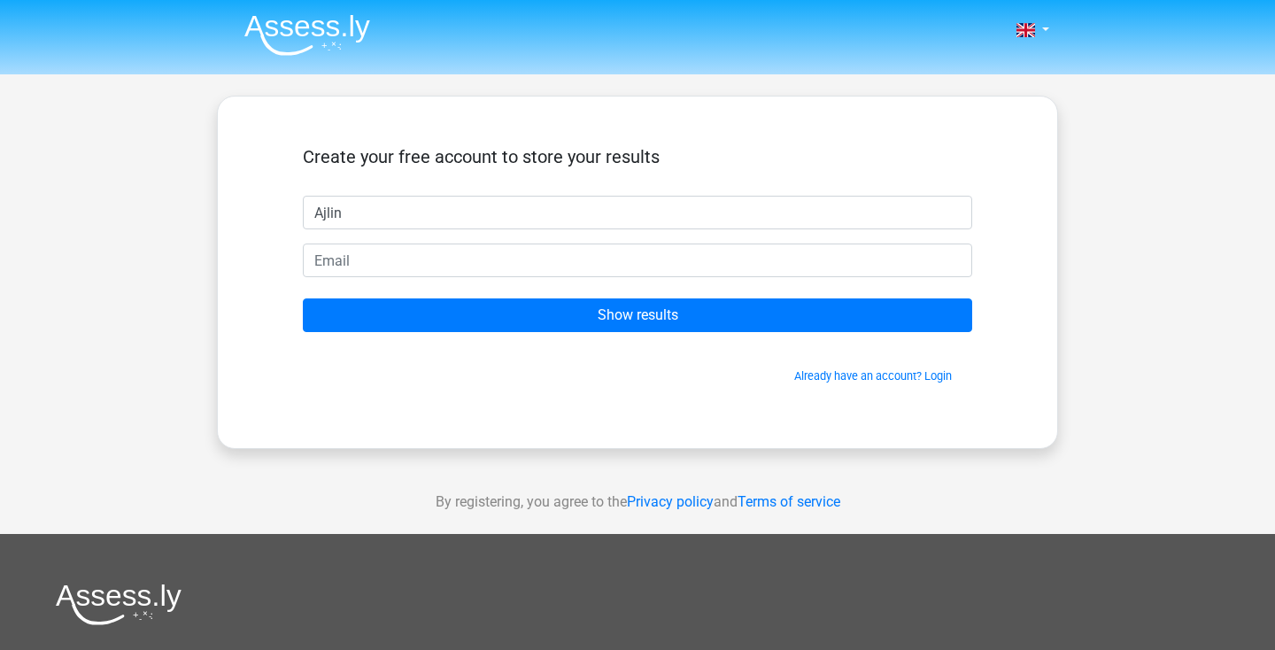
type input "Ajlin"
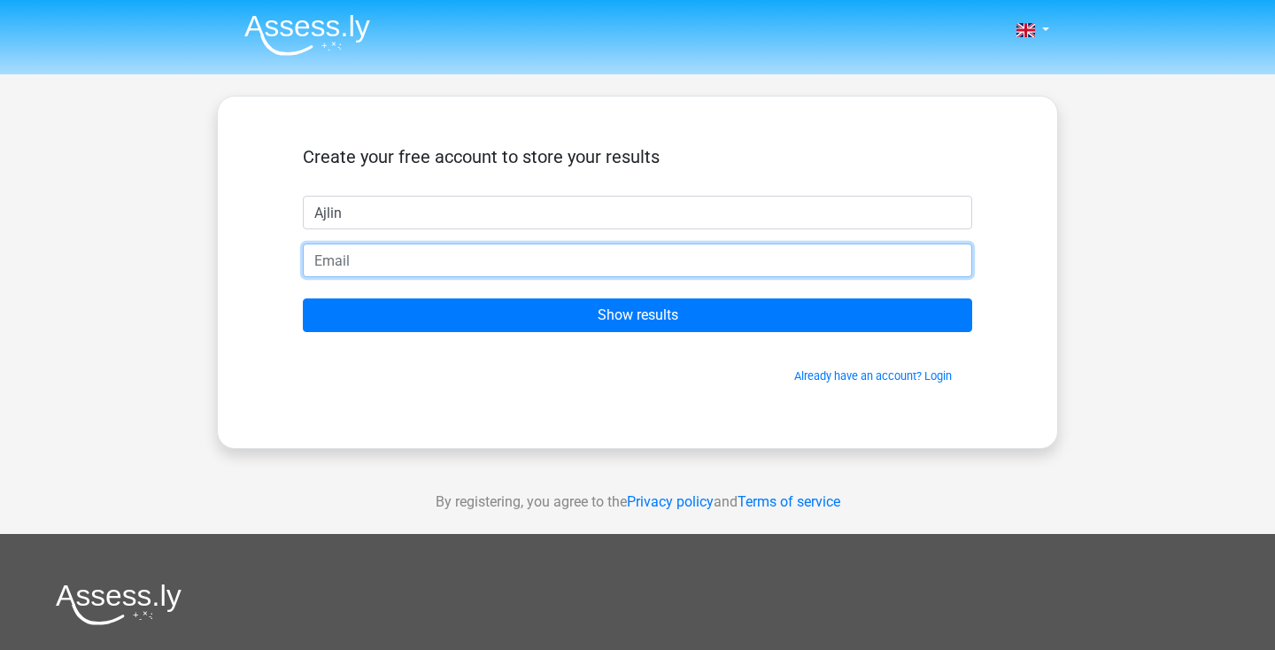
type input "[EMAIL_ADDRESS][DOMAIN_NAME]"
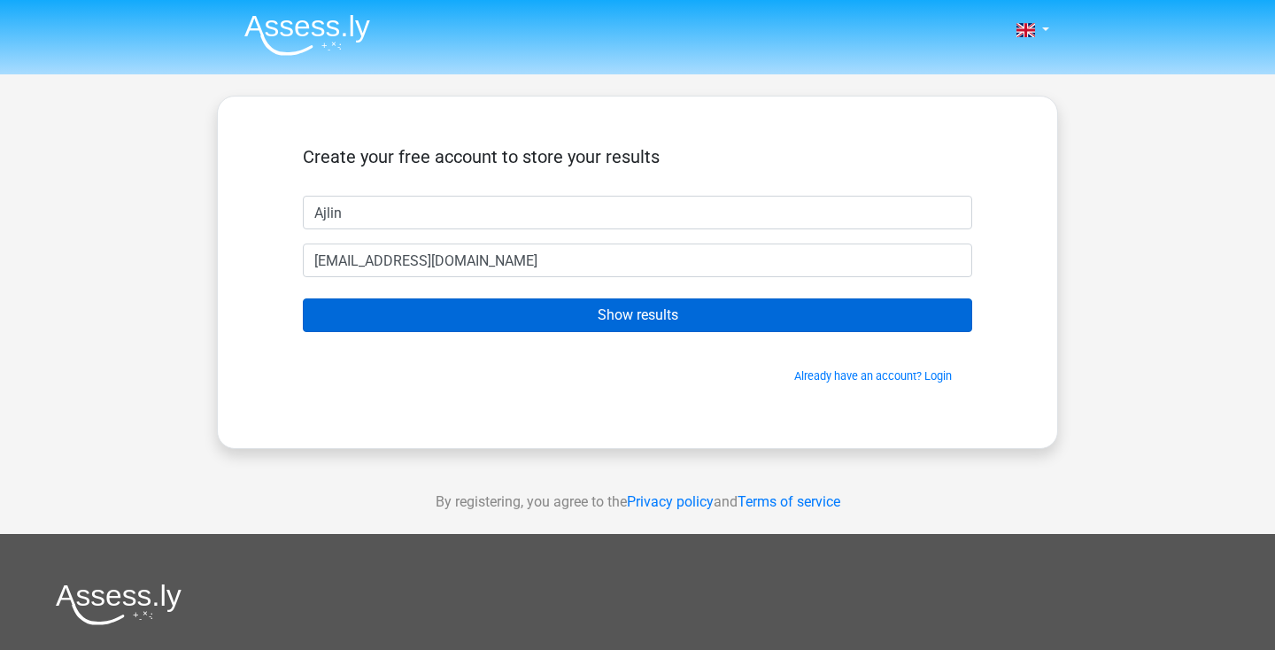
click at [647, 320] on input "Show results" at bounding box center [638, 315] width 670 height 34
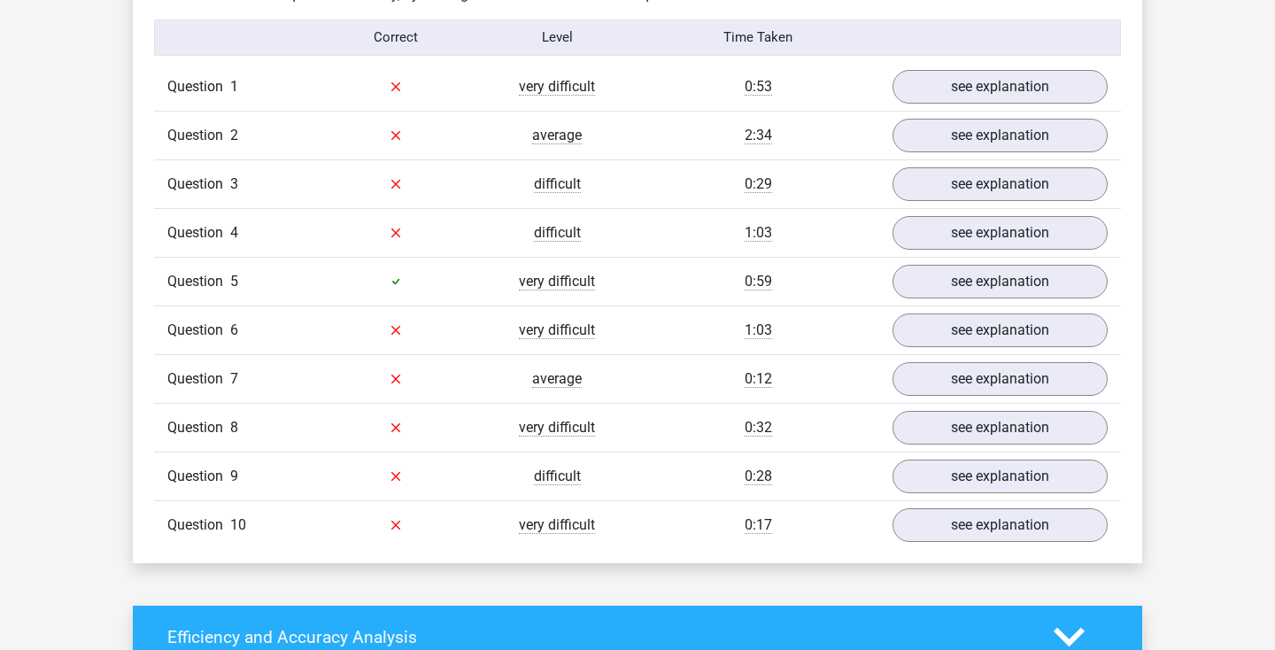
scroll to position [1421, 0]
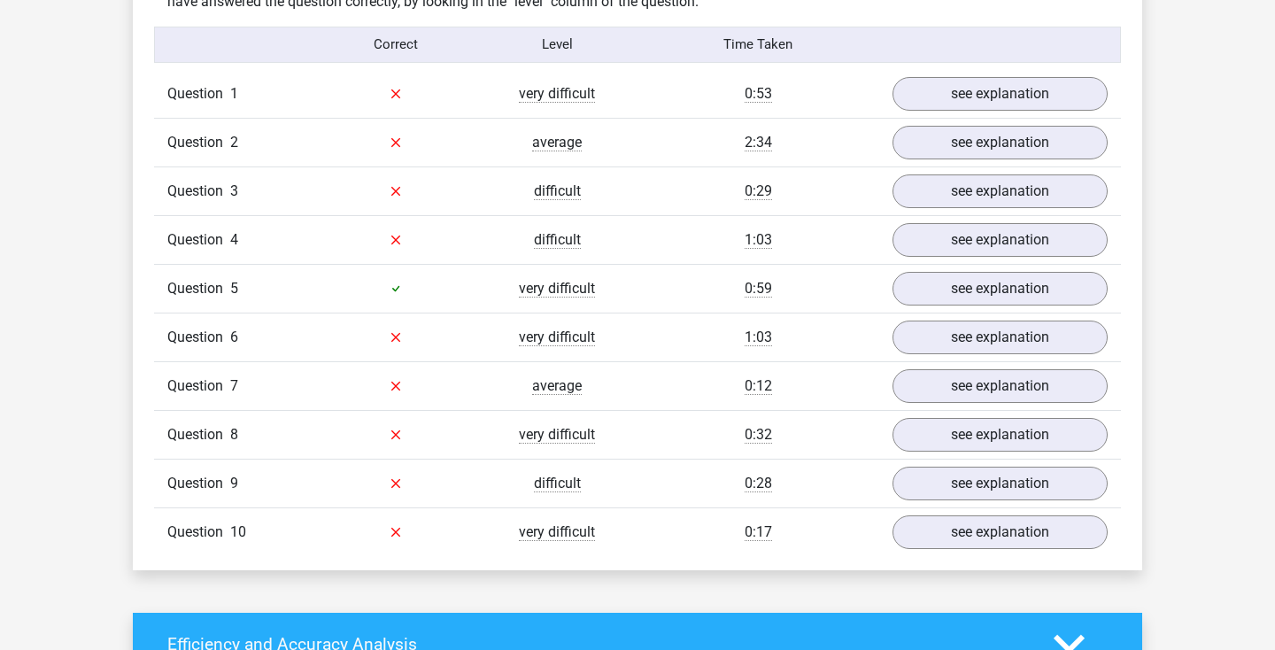
click at [647, 320] on div "Question 6 very difficult 1:03 see explanation" at bounding box center [637, 337] width 967 height 49
click at [919, 289] on link "see explanation" at bounding box center [1000, 288] width 247 height 39
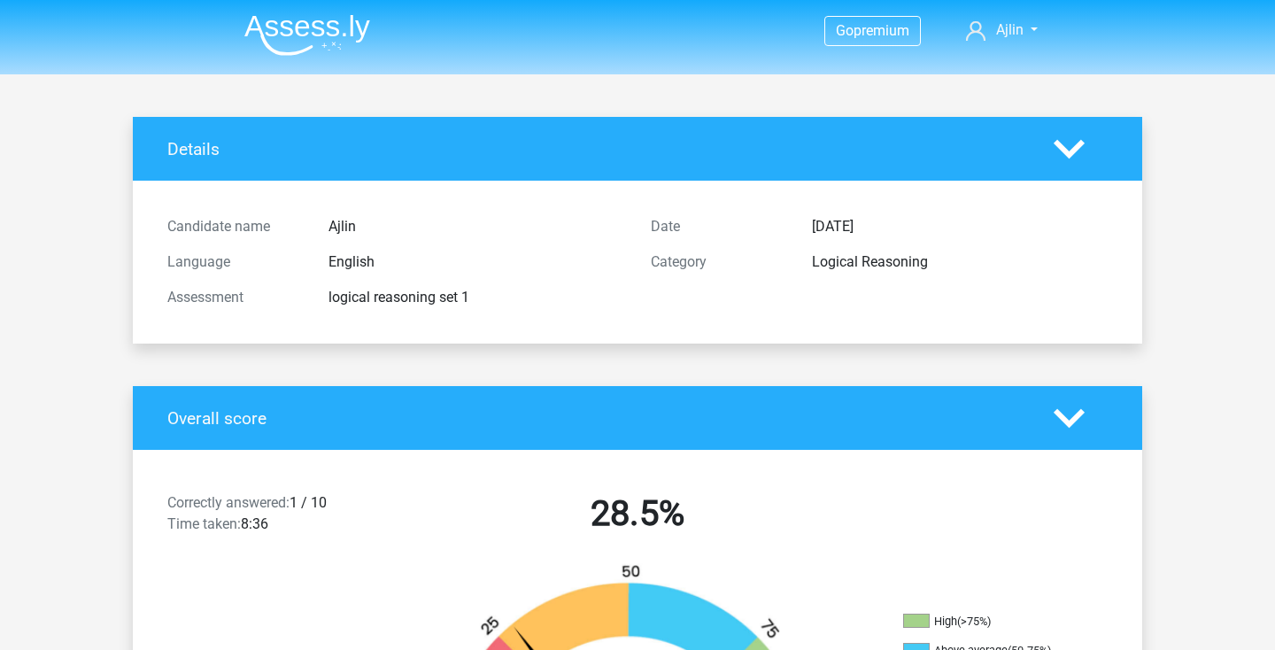
scroll to position [0, 0]
